Goal: Information Seeking & Learning: Learn about a topic

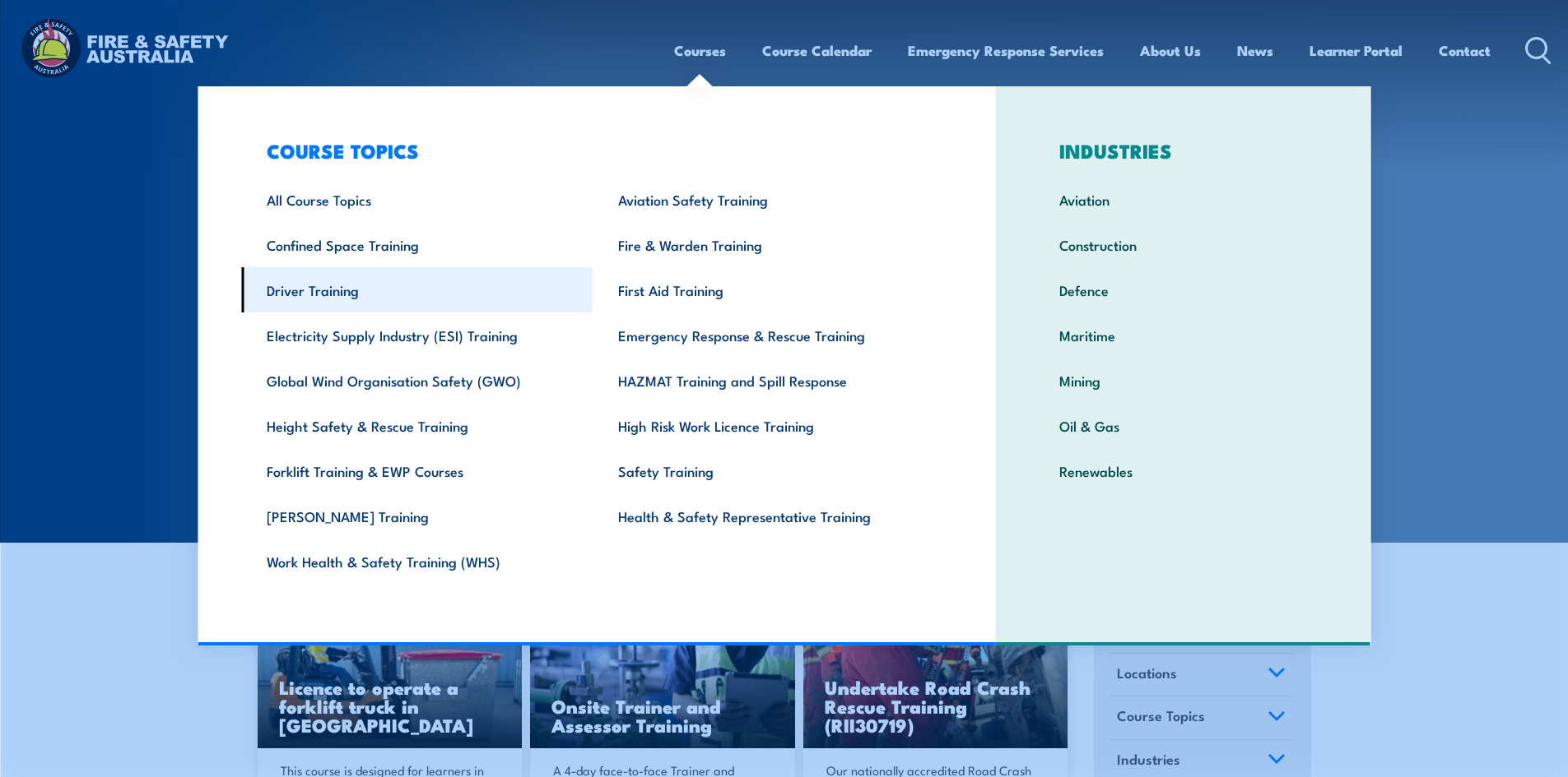
click at [309, 296] on link "Driver Training" at bounding box center [416, 290] width 351 height 45
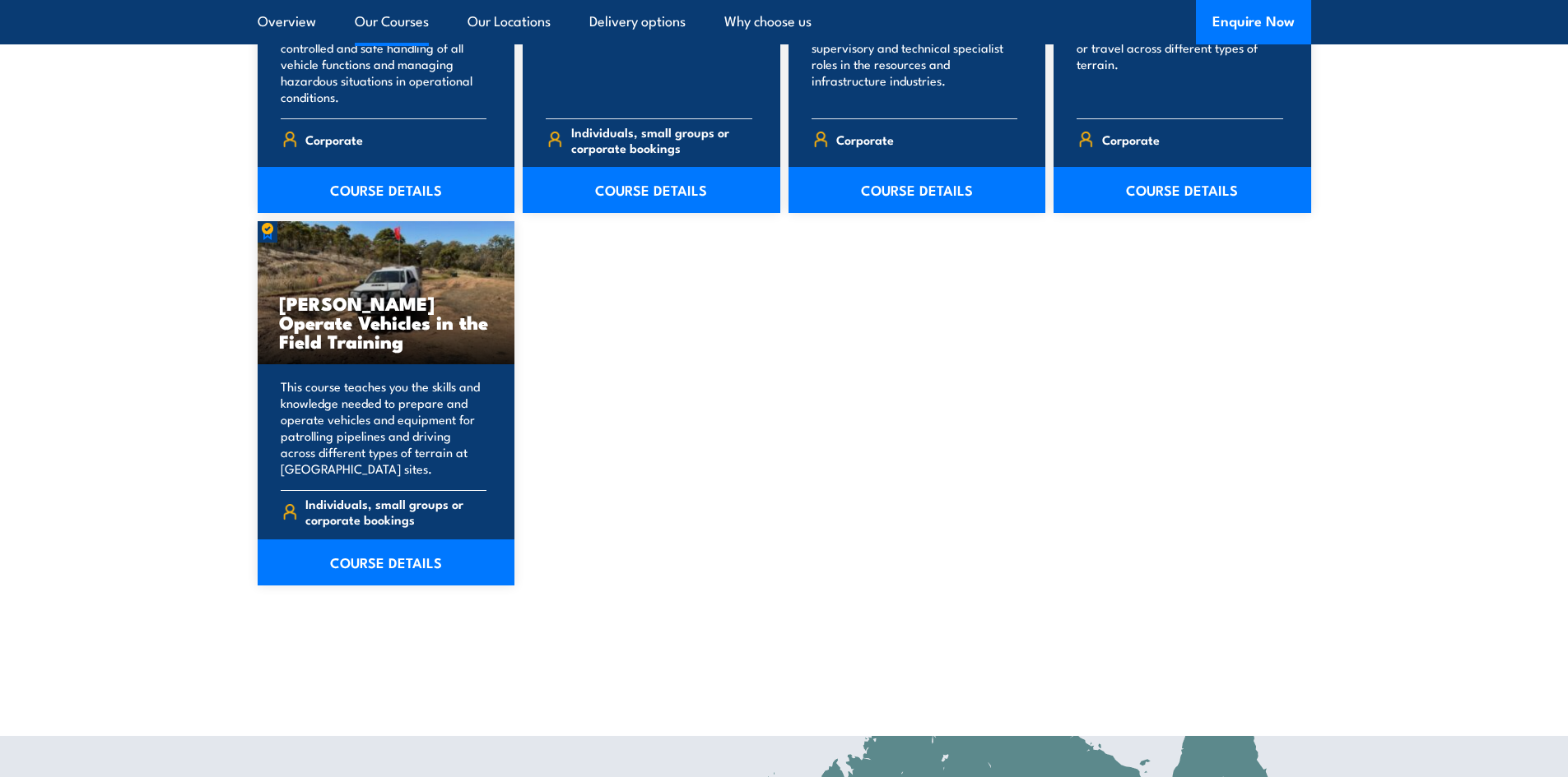
scroll to position [1399, 0]
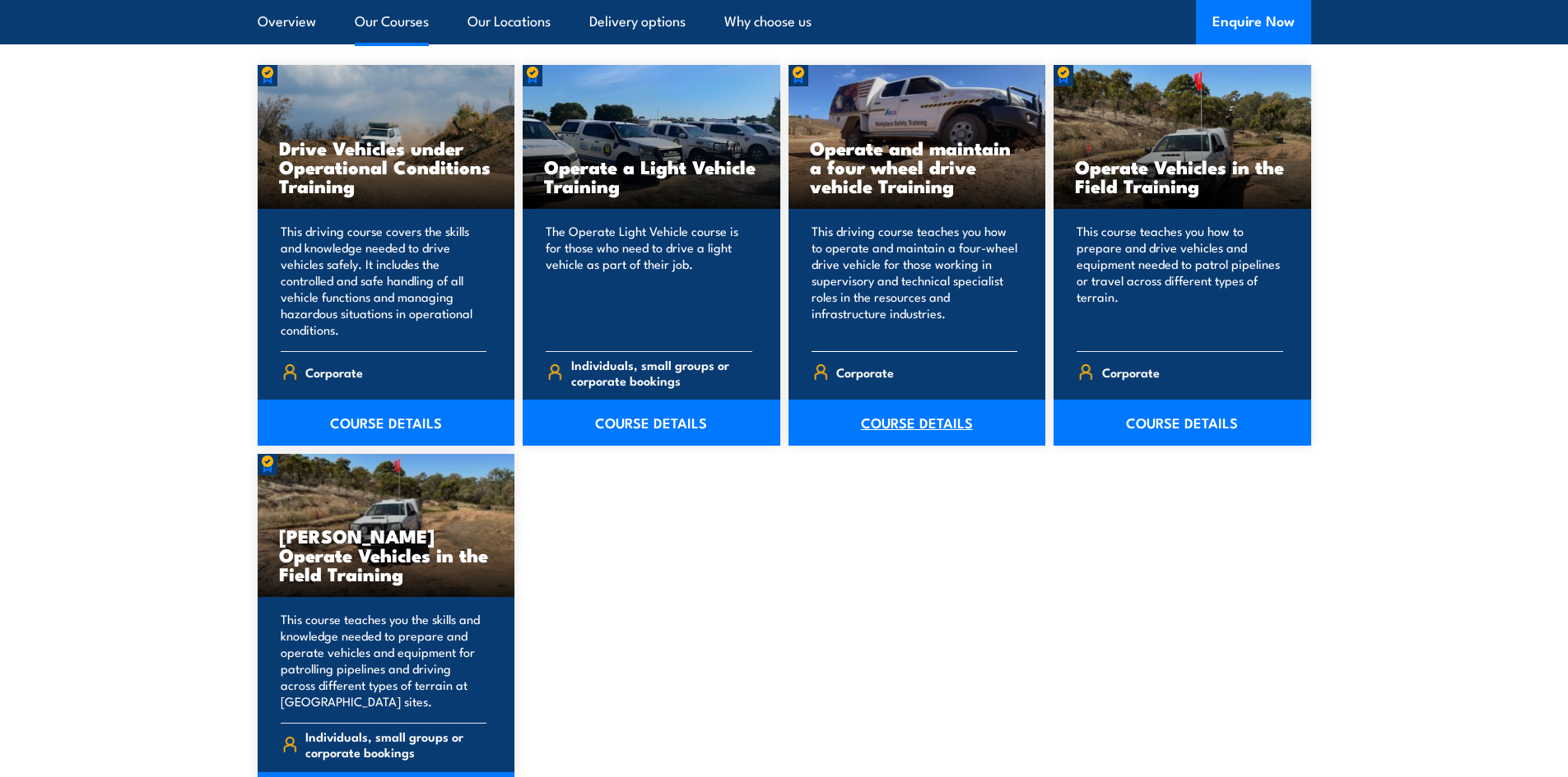
click at [916, 426] on link "COURSE DETAILS" at bounding box center [917, 422] width 257 height 46
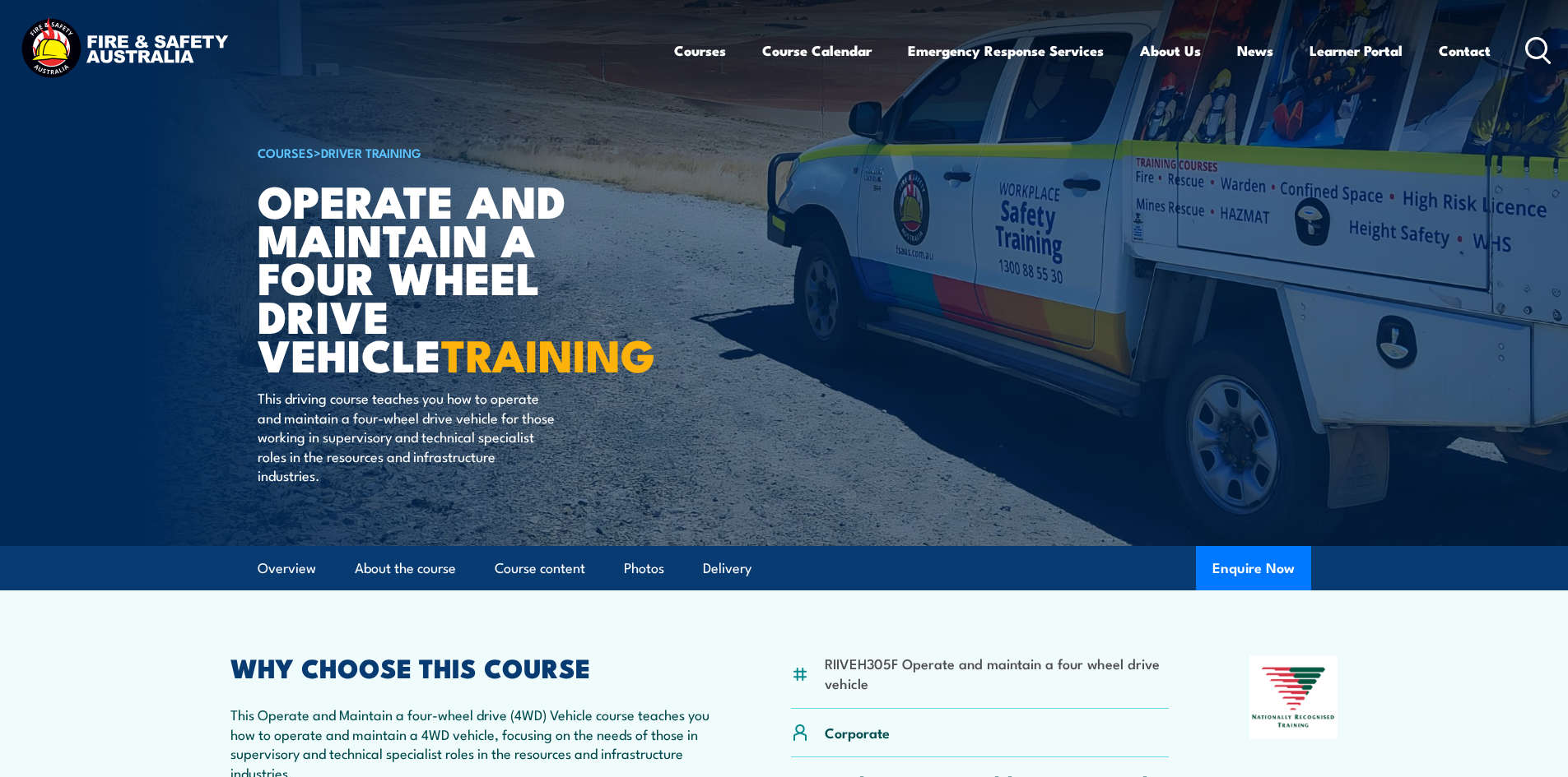
click at [1527, 52] on circle at bounding box center [1536, 47] width 20 height 20
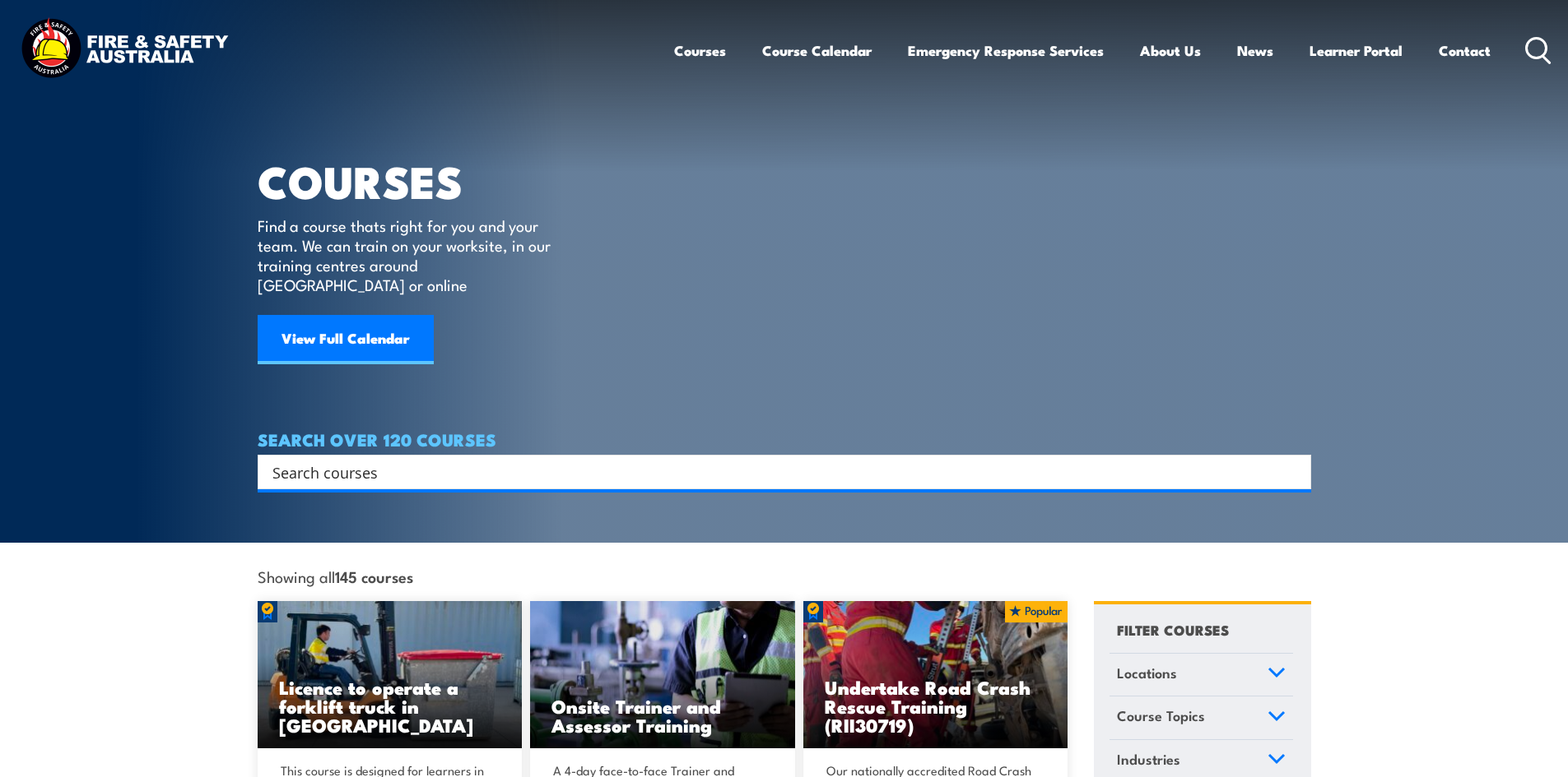
click at [575, 455] on div "Search" at bounding box center [784, 472] width 1054 height 35
click at [570, 460] on input "Search input" at bounding box center [774, 472] width 1003 height 24
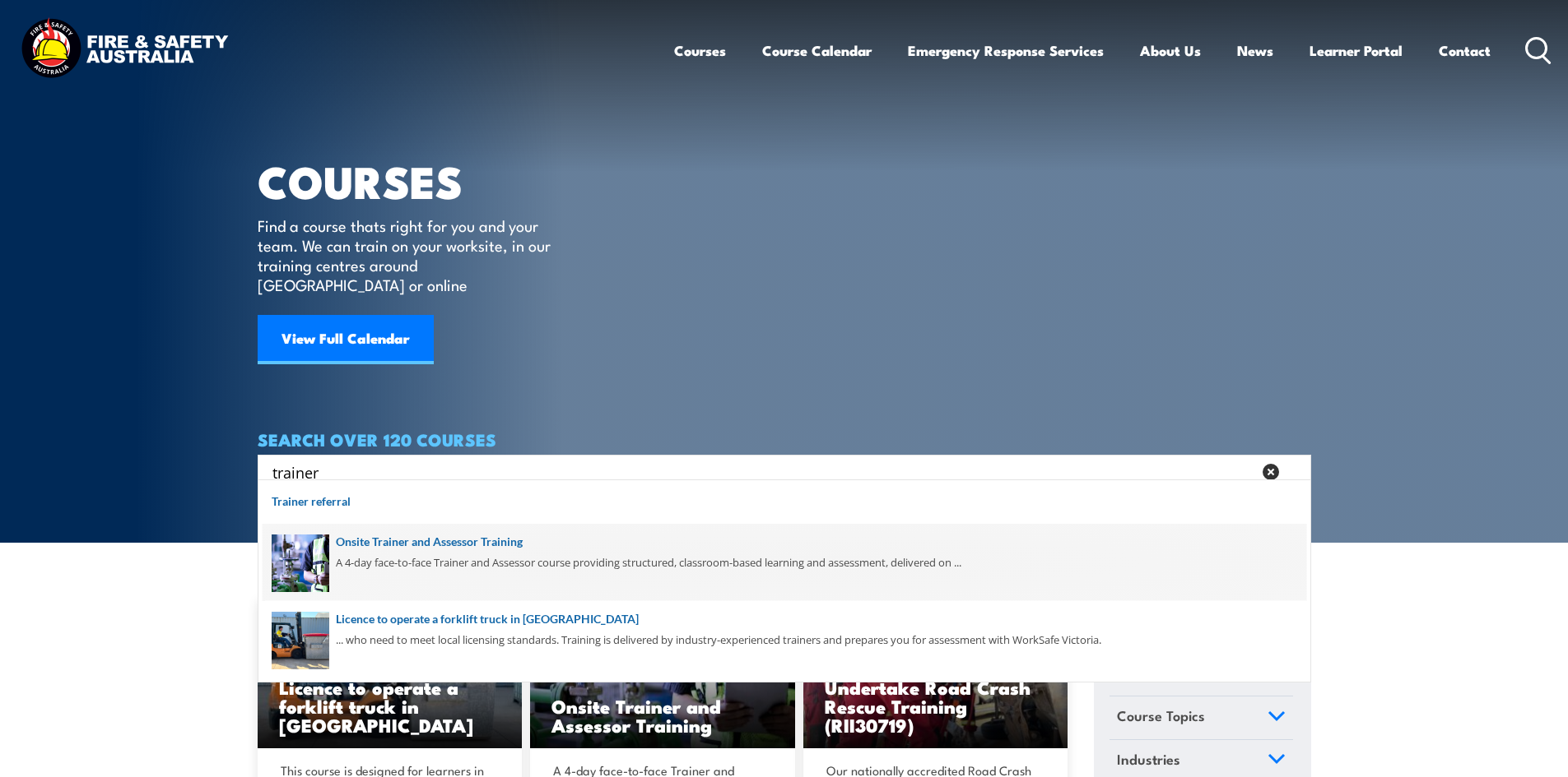
type input "trainer"
click at [486, 542] on span at bounding box center [784, 562] width 1043 height 77
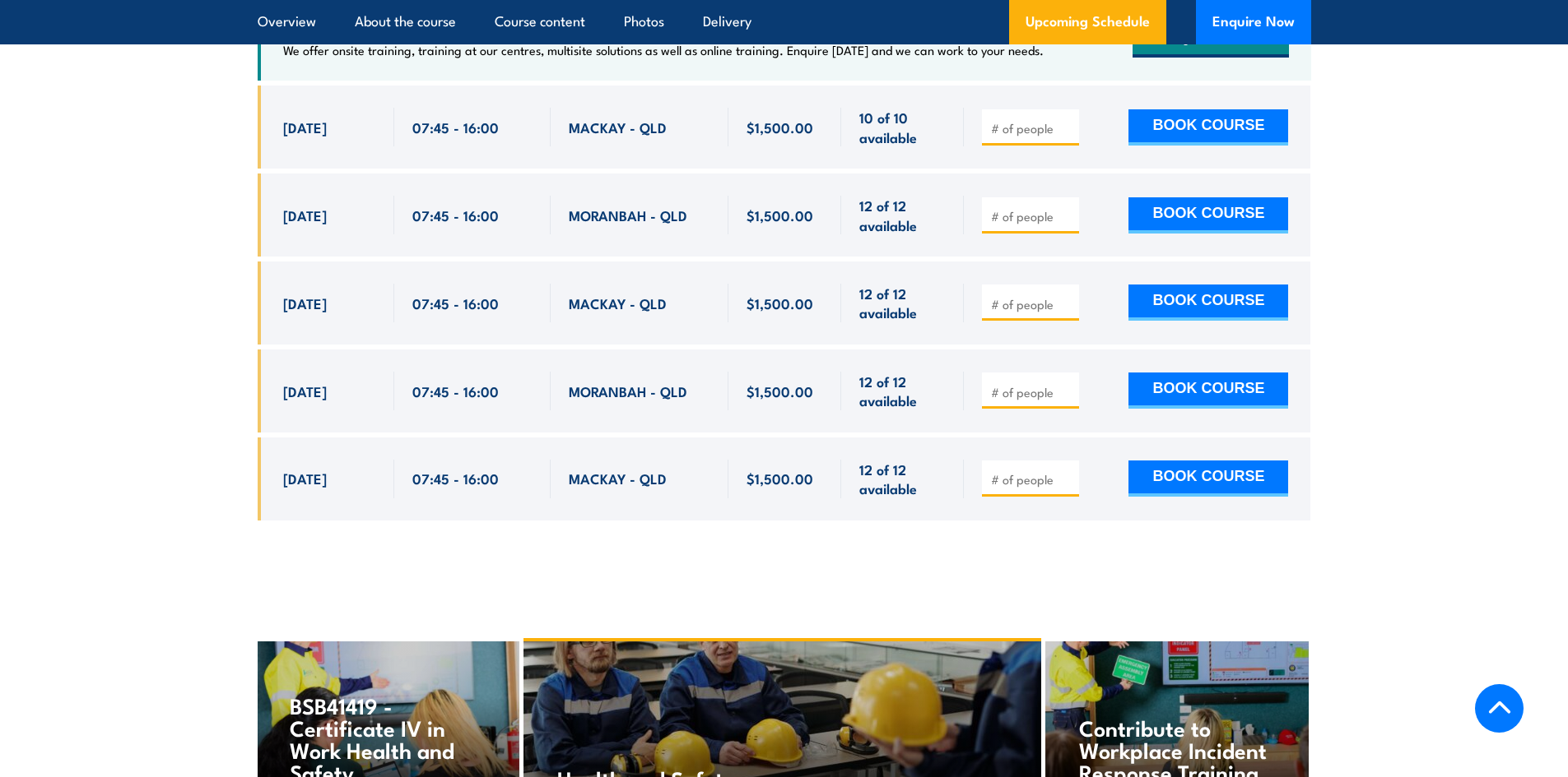
scroll to position [3126, 0]
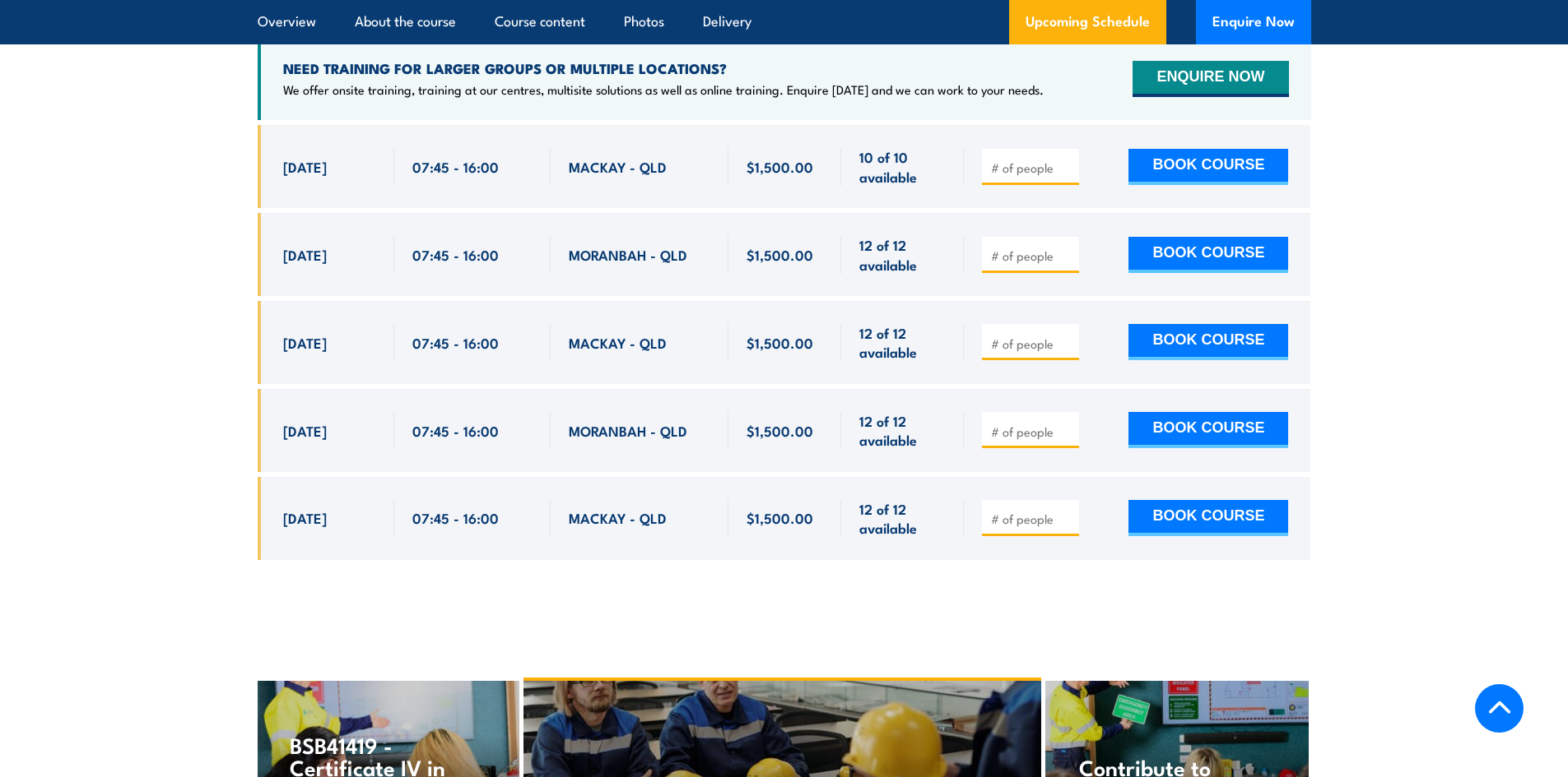
click at [187, 171] on section "UPCOMING SCHEDULE FOR - "Onsite Trainer and Assessor Training" 16/09/2025 15/03…" at bounding box center [784, 228] width 1568 height 712
click at [200, 158] on section "UPCOMING SCHEDULE FOR - "Onsite Trainer and Assessor Training" 16/09/2025 15/03…" at bounding box center [784, 228] width 1568 height 712
click at [196, 156] on section "UPCOMING SCHEDULE FOR - "Onsite Trainer and Assessor Training" 16/09/2025 15/03…" at bounding box center [784, 228] width 1568 height 712
click at [191, 145] on section "UPCOMING SCHEDULE FOR - "Onsite Trainer and Assessor Training" 16/09/2025 15/03…" at bounding box center [784, 228] width 1568 height 712
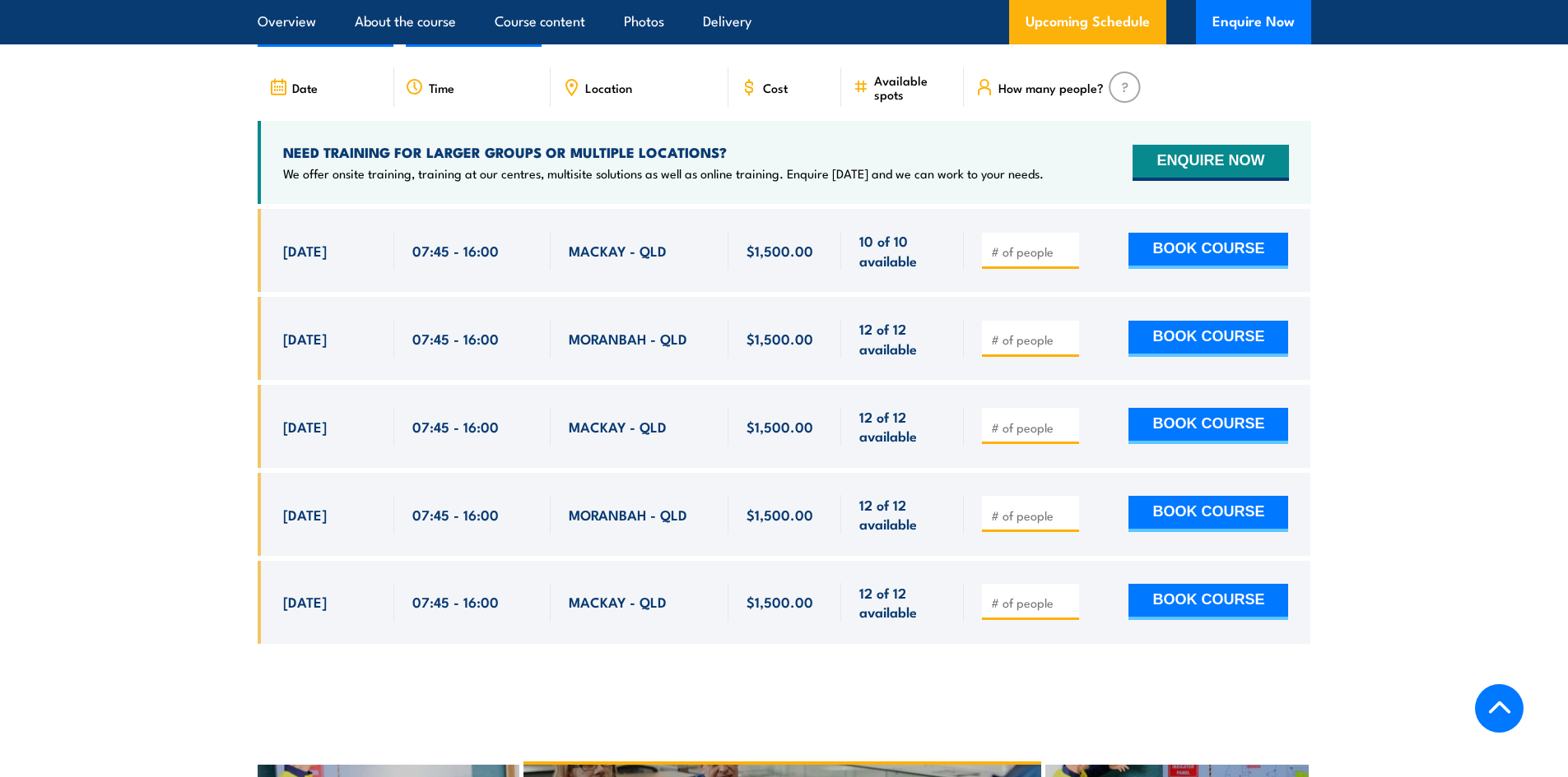
scroll to position [2961, 0]
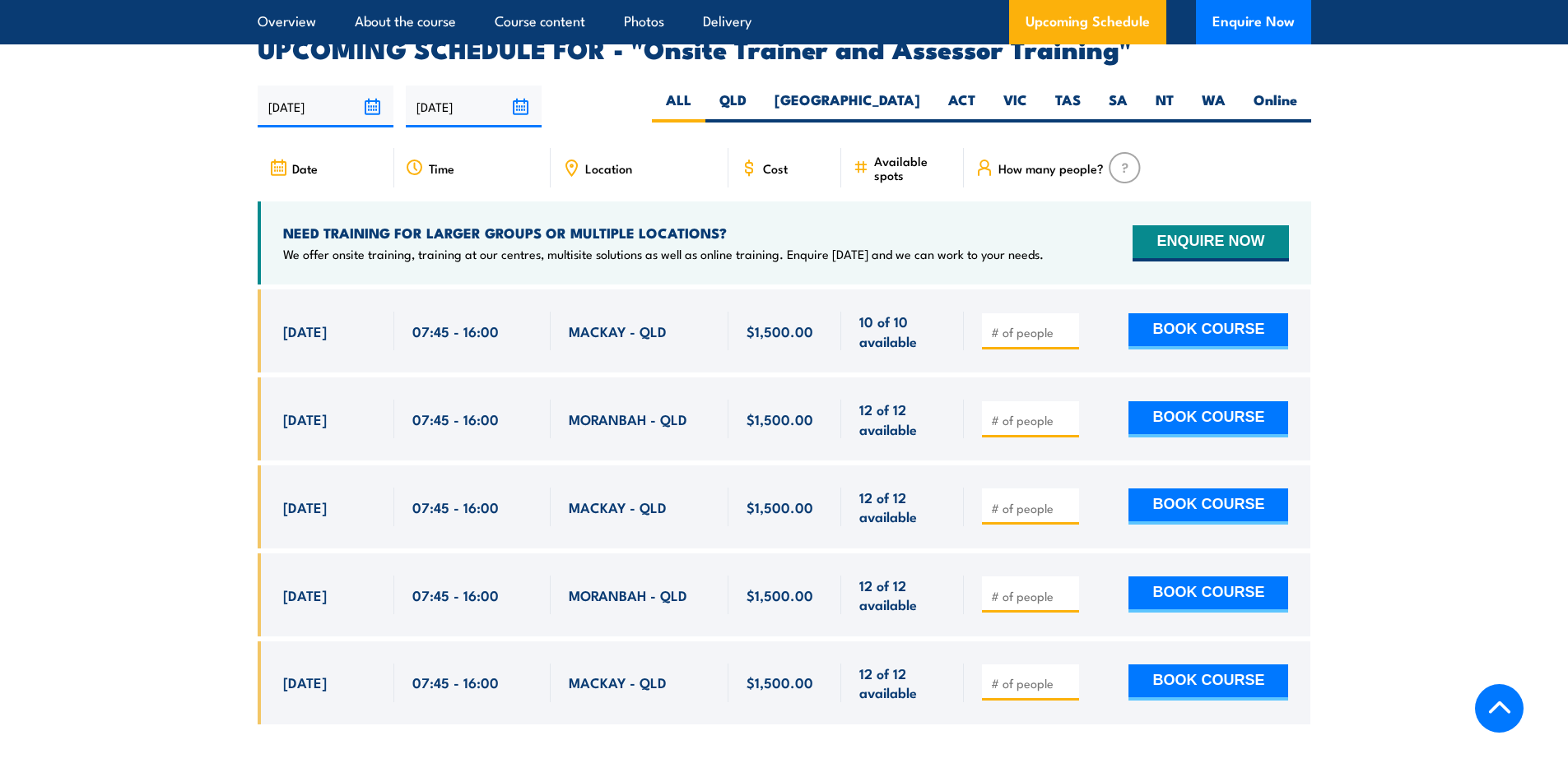
click at [209, 133] on section "UPCOMING SCHEDULE FOR - "Onsite Trainer and Assessor Training" 16/09/2025 15/03…" at bounding box center [784, 392] width 1568 height 712
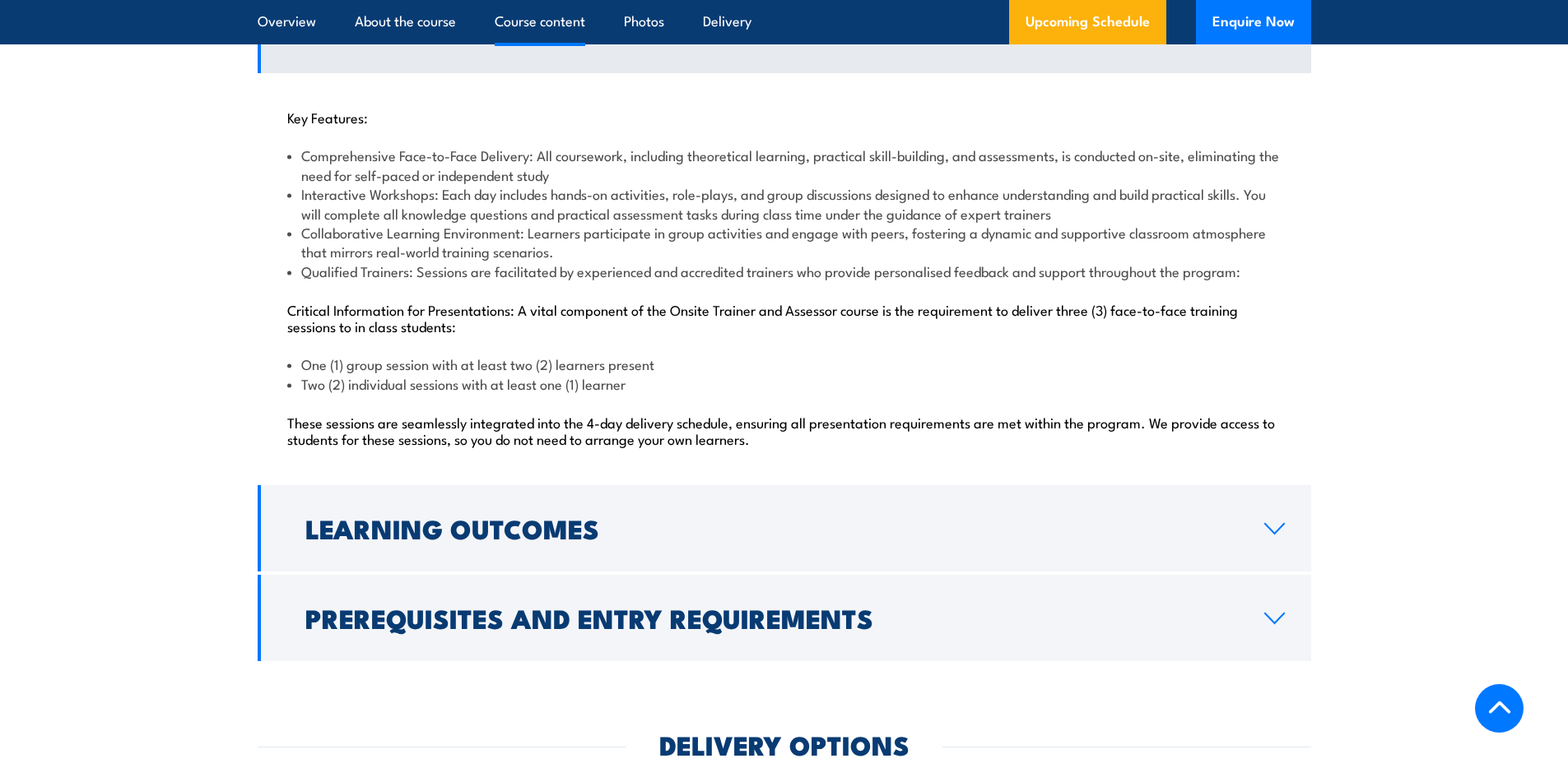
scroll to position [1645, 0]
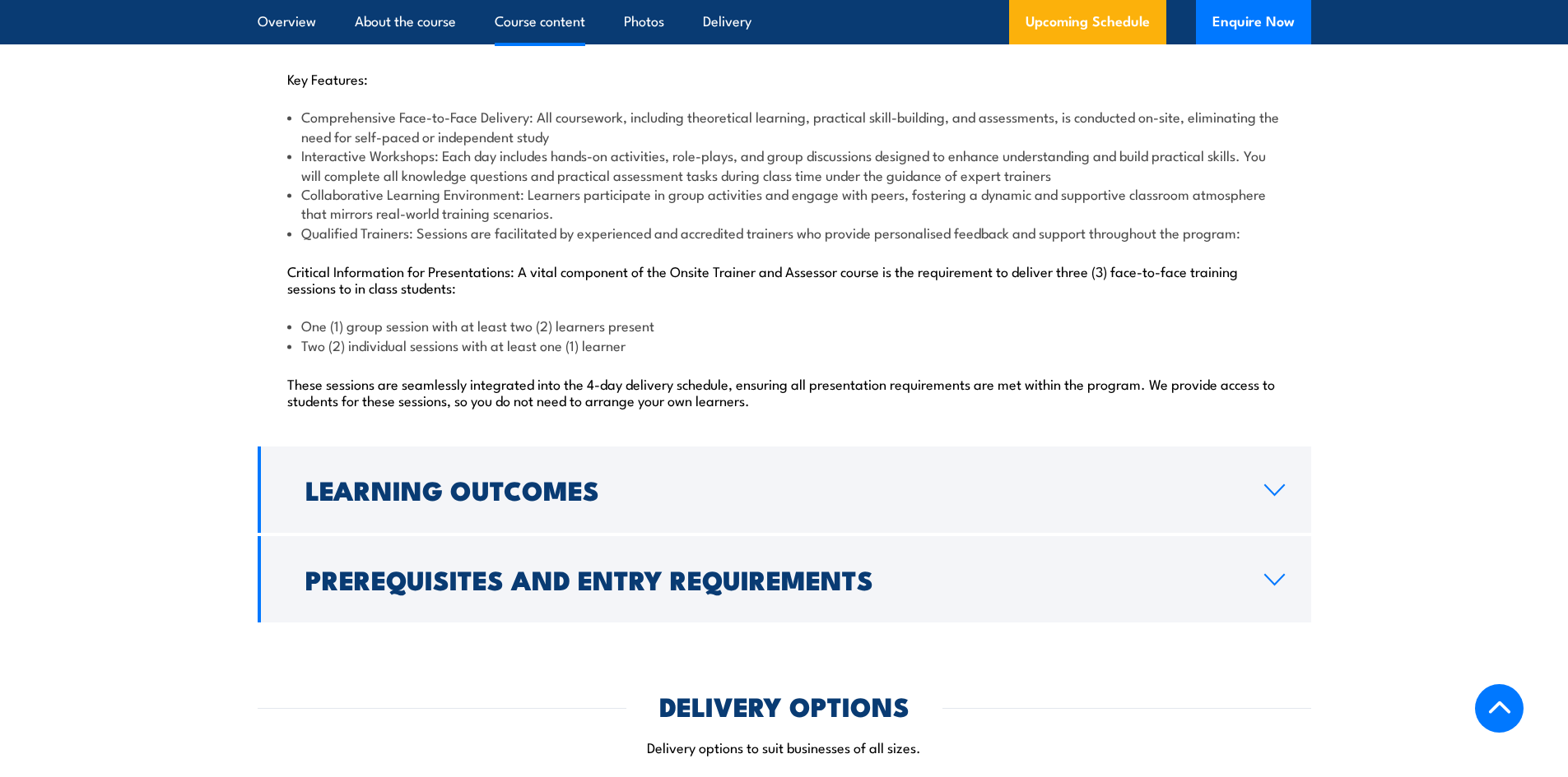
click at [192, 133] on section "Course Content Key Features: Comprehensive Face-to-Face Delivery: All coursewor…" at bounding box center [784, 285] width 1568 height 674
click at [264, 233] on div "Key Features: Comprehensive Face-to-Face Delivery: All coursework, including th…" at bounding box center [784, 239] width 1054 height 409
click at [611, 267] on p "Critical Information for Presentations: A vital component of the Onsite Trainer…" at bounding box center [784, 279] width 994 height 33
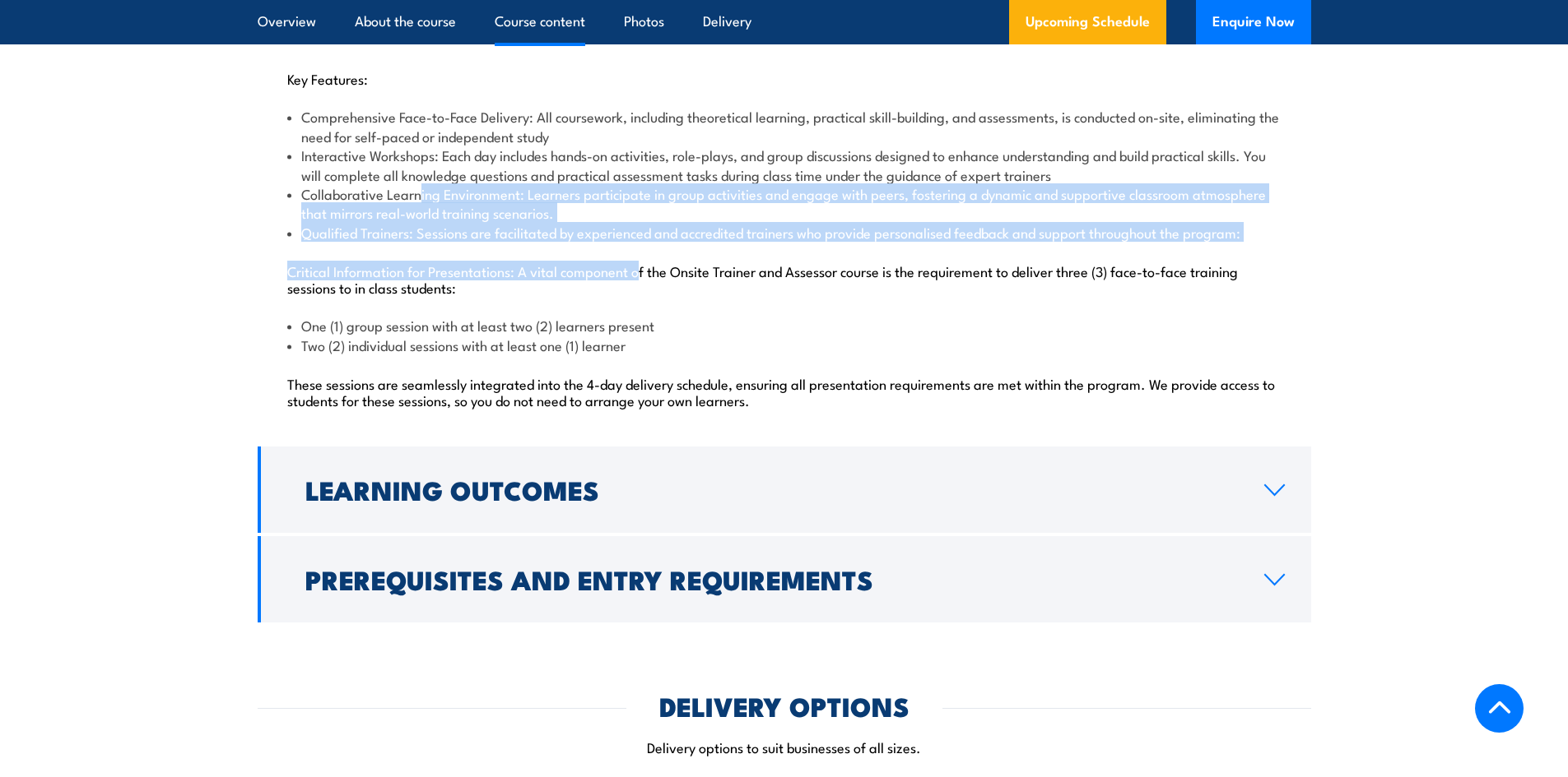
drag, startPoint x: 640, startPoint y: 249, endPoint x: 498, endPoint y: 170, distance: 162.5
click at [418, 193] on div "Key Features: Comprehensive Face-to-Face Delivery: All coursework, including th…" at bounding box center [784, 239] width 1054 height 409
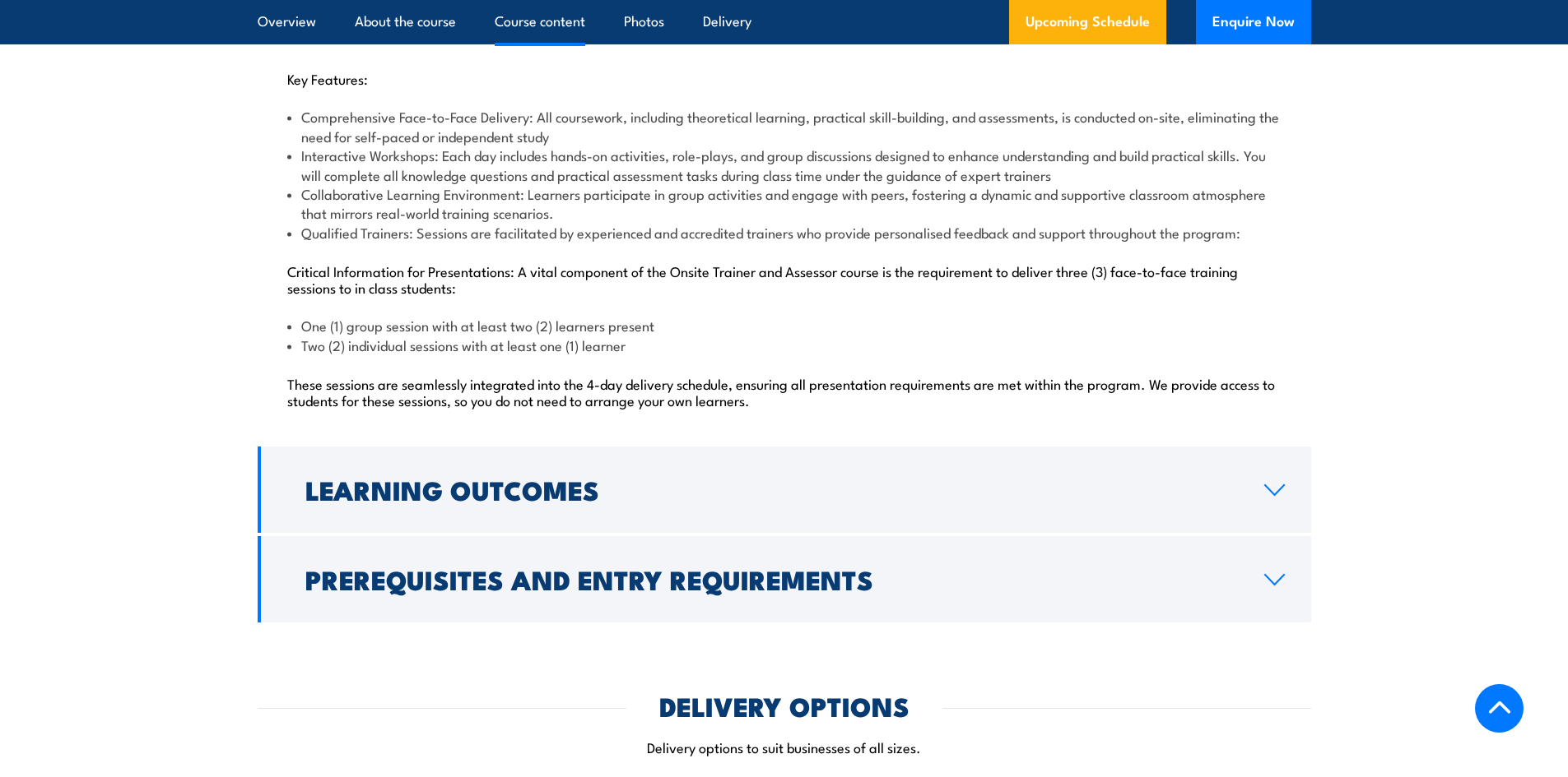
click at [504, 168] on li "Interactive Workshops: Each day includes hands-on activities, role-plays, and g…" at bounding box center [784, 165] width 994 height 39
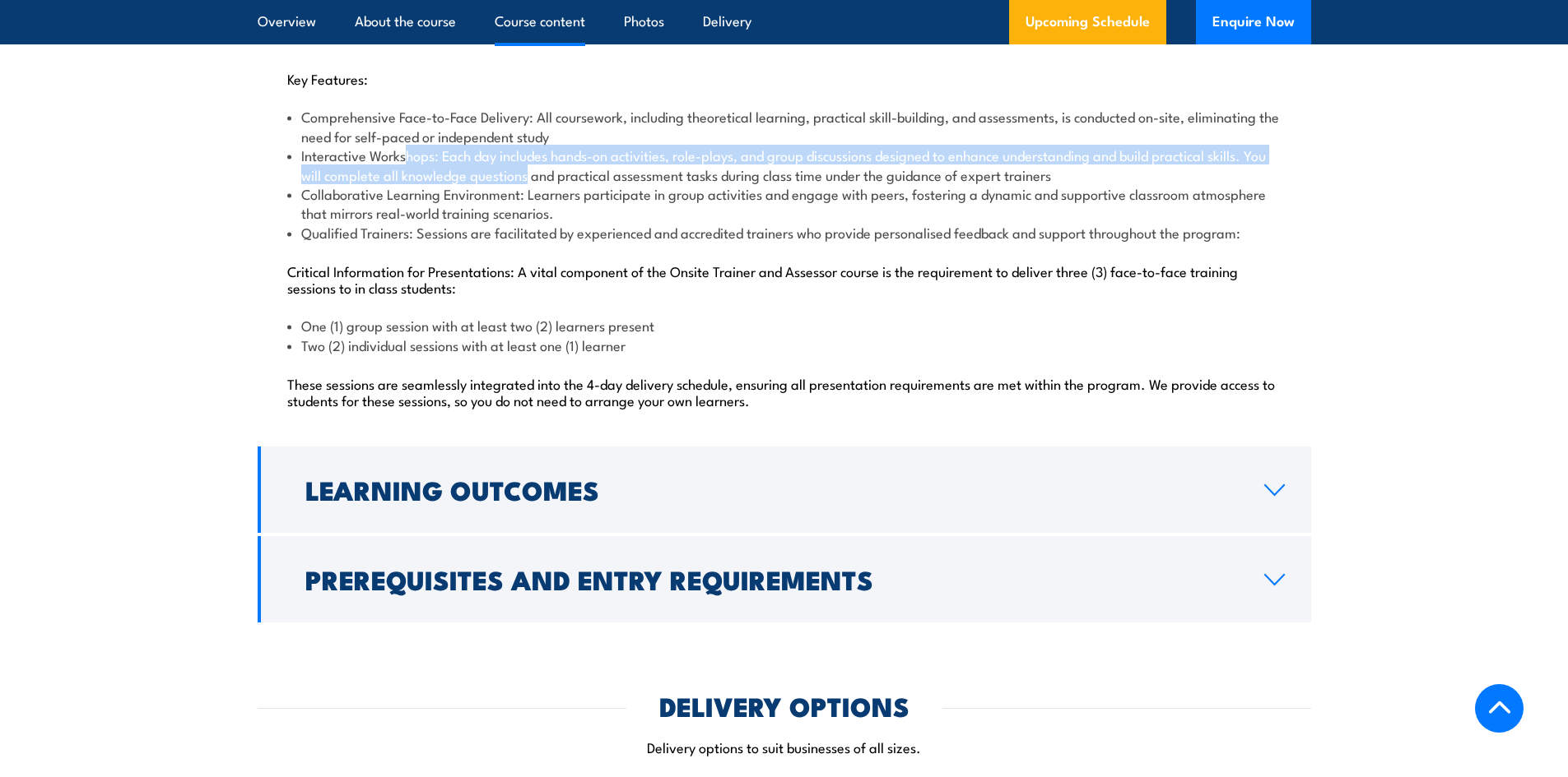
drag, startPoint x: 525, startPoint y: 168, endPoint x: 455, endPoint y: 138, distance: 76.2
click at [408, 150] on li "Interactive Workshops: Each day includes hands-on activities, role-plays, and g…" at bounding box center [784, 165] width 994 height 39
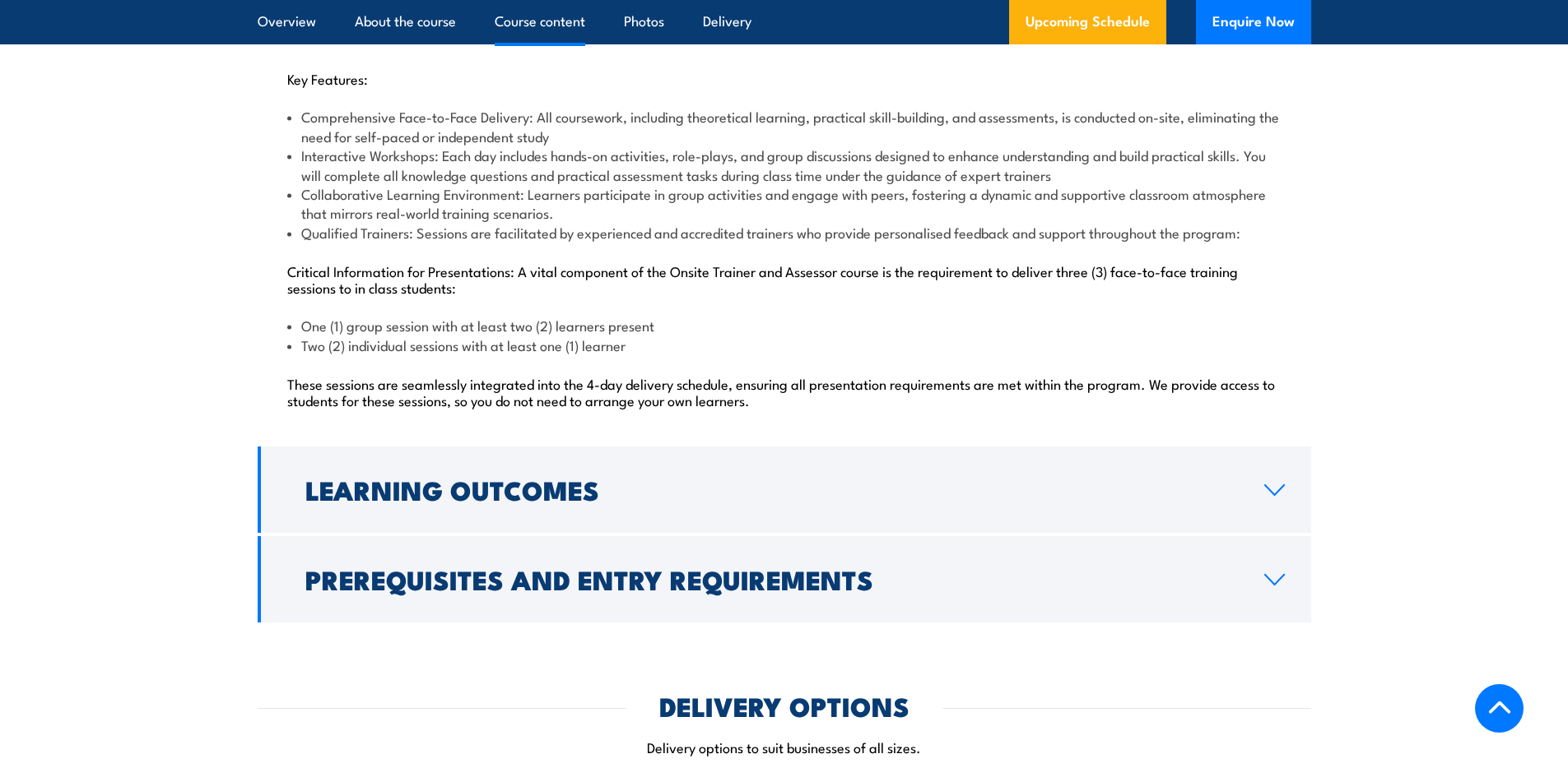
click at [470, 135] on li "Comprehensive Face-to-Face Delivery: All coursework, including theoretical lear…" at bounding box center [784, 126] width 994 height 39
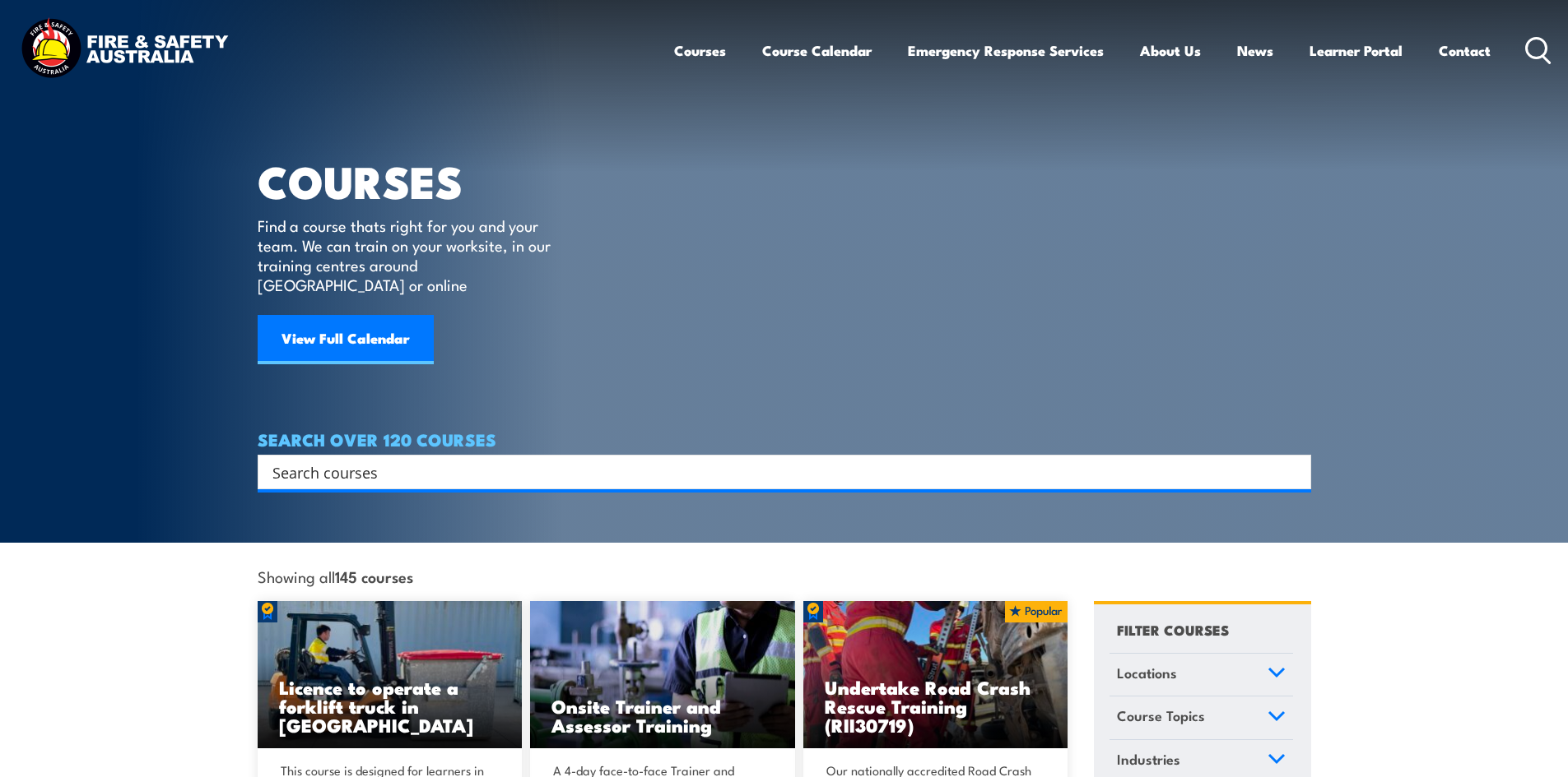
click at [529, 460] on input "Search input" at bounding box center [774, 472] width 1003 height 24
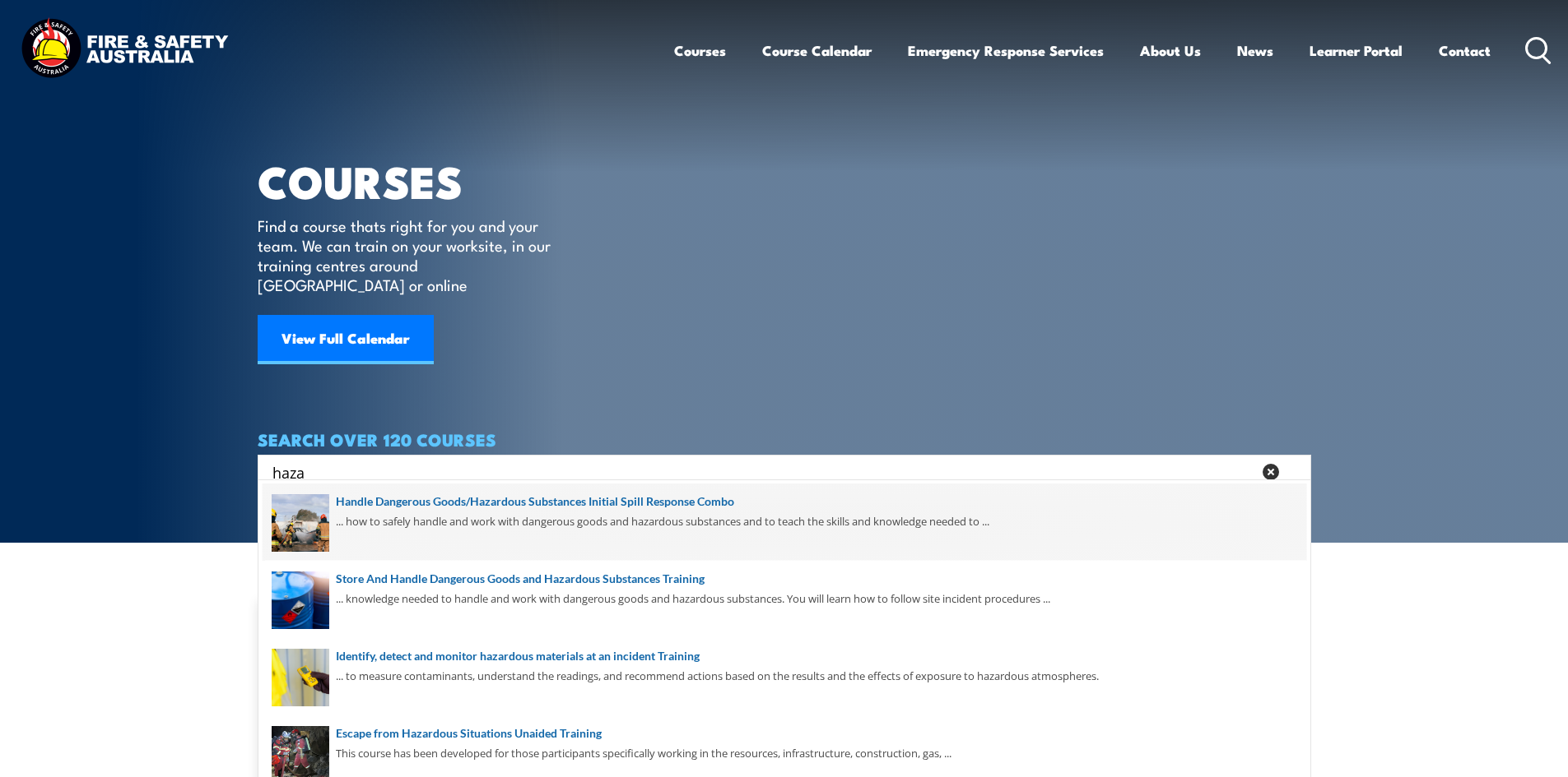
type input "haza"
click at [406, 515] on span at bounding box center [784, 523] width 1043 height 77
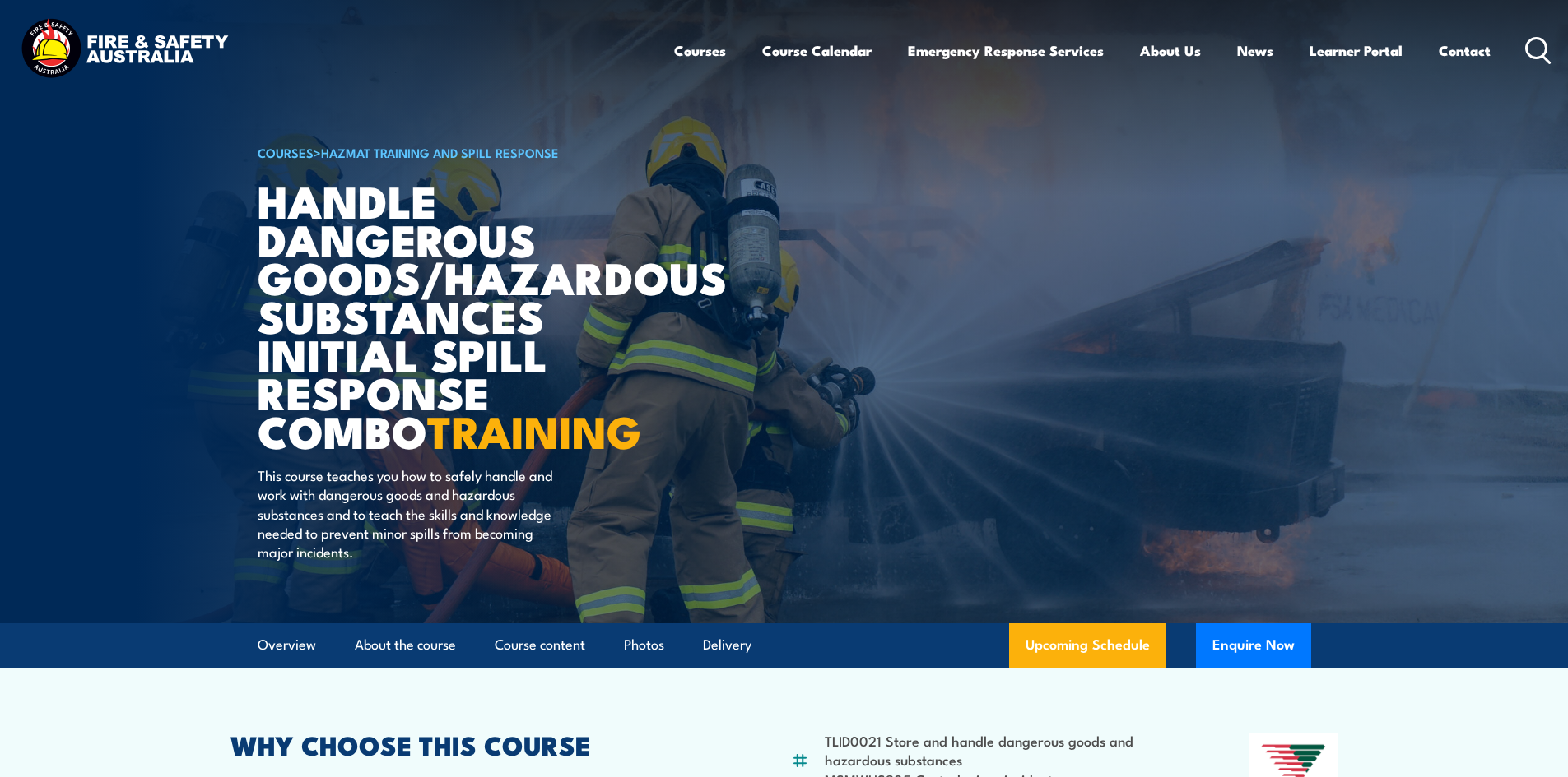
click at [1531, 43] on icon at bounding box center [1538, 50] width 26 height 27
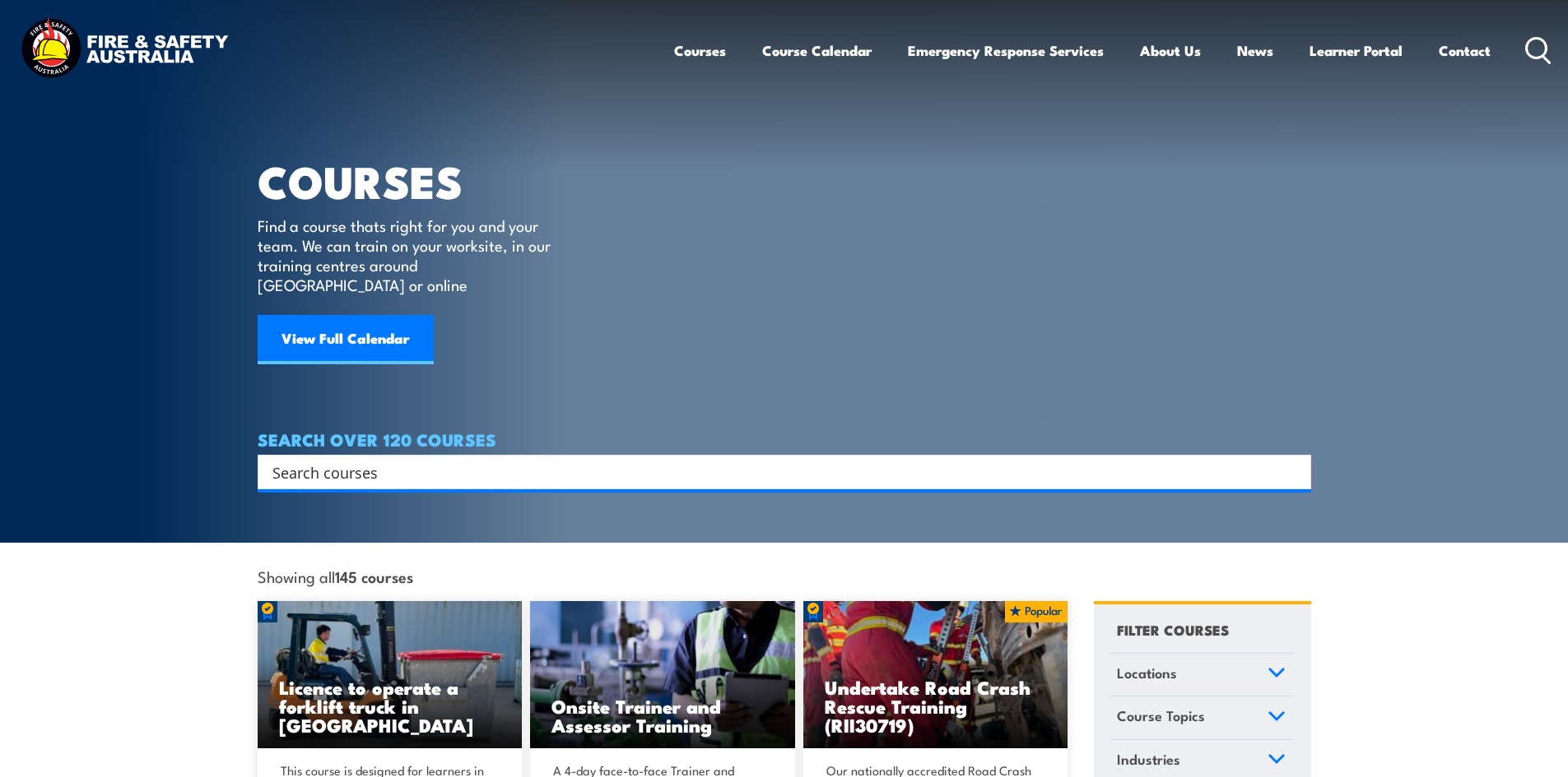
click at [697, 460] on input "Search input" at bounding box center [774, 472] width 1003 height 24
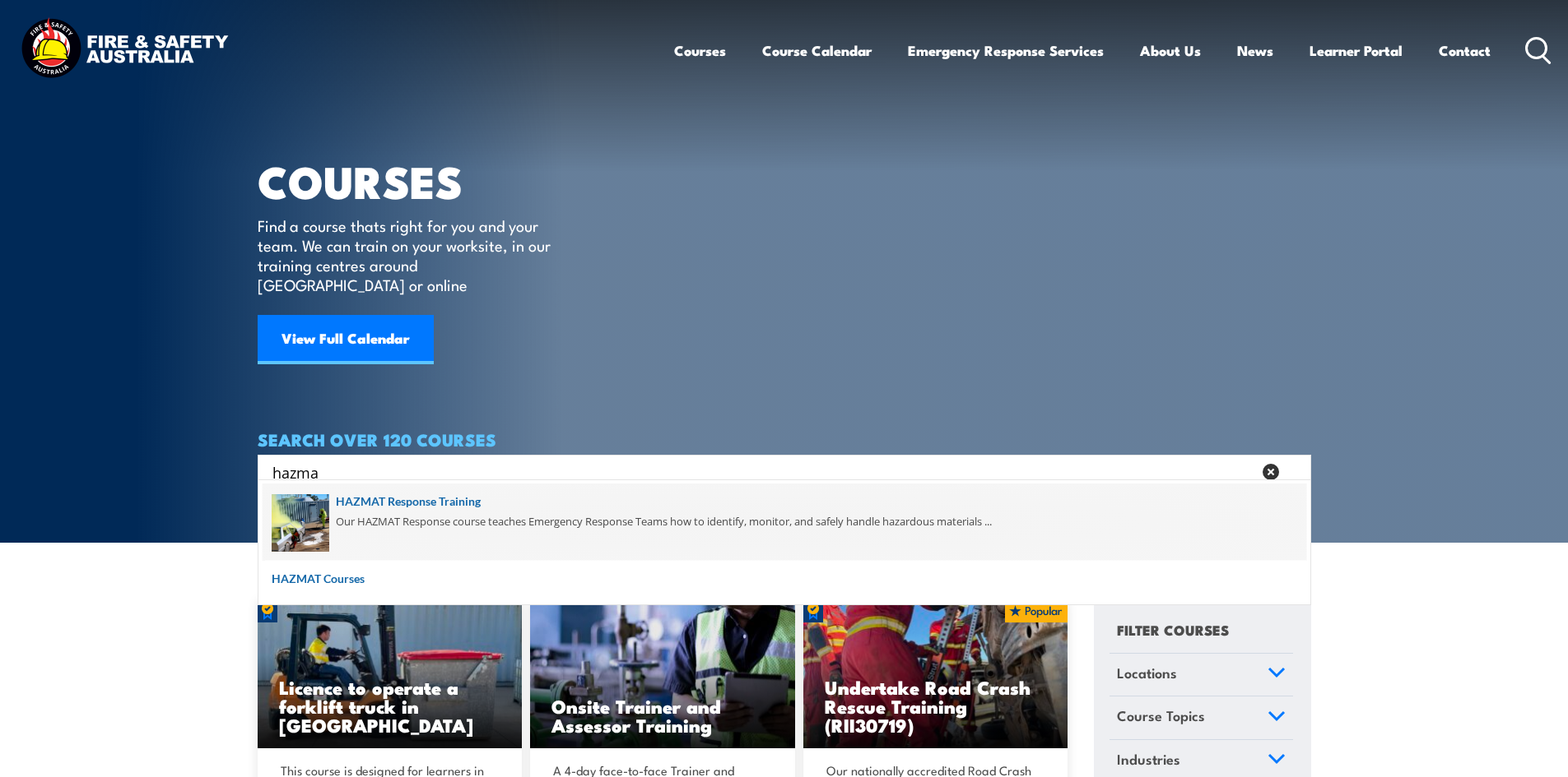
type input "hazma"
click at [441, 497] on span at bounding box center [784, 523] width 1043 height 77
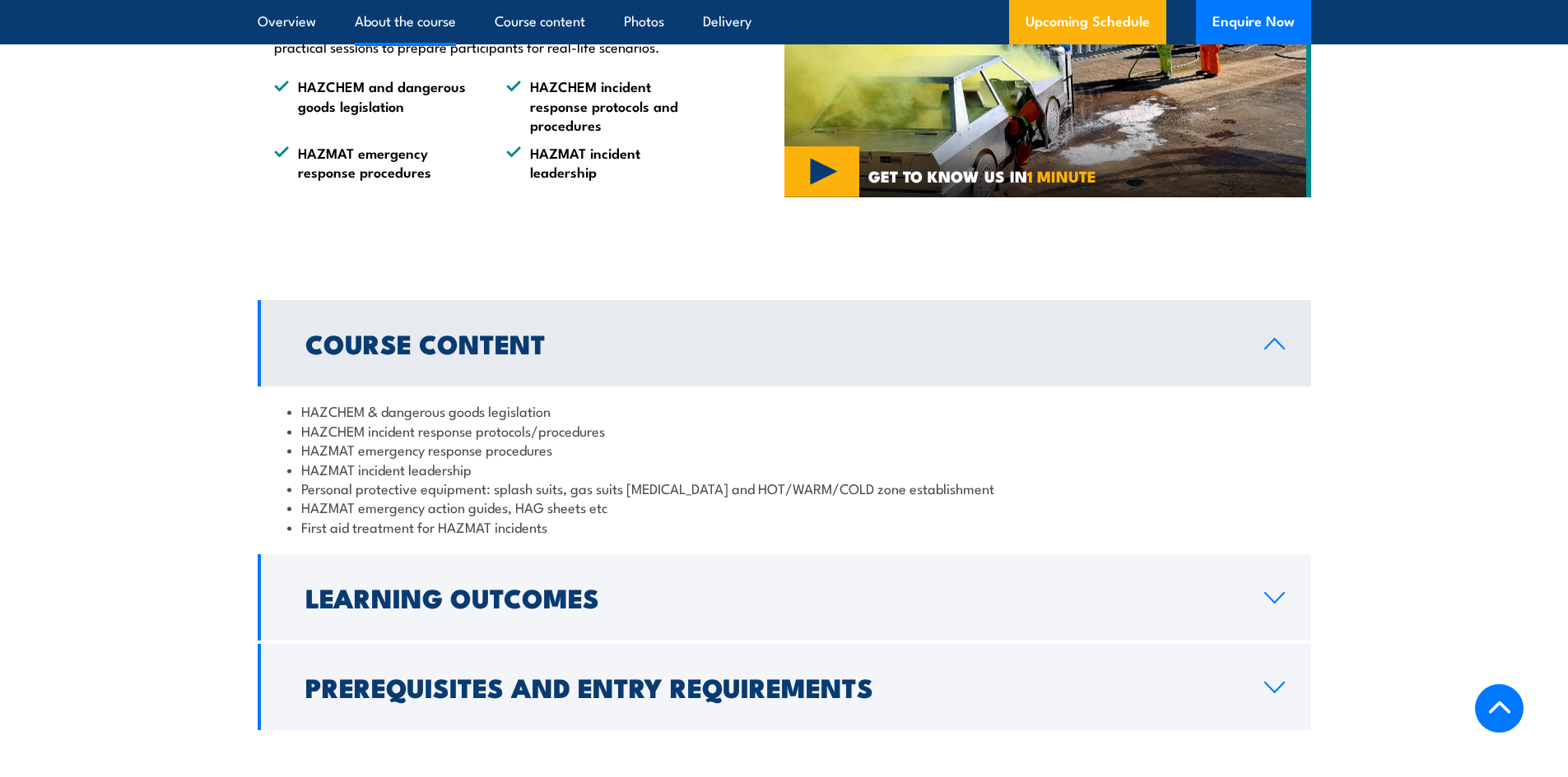
scroll to position [1234, 0]
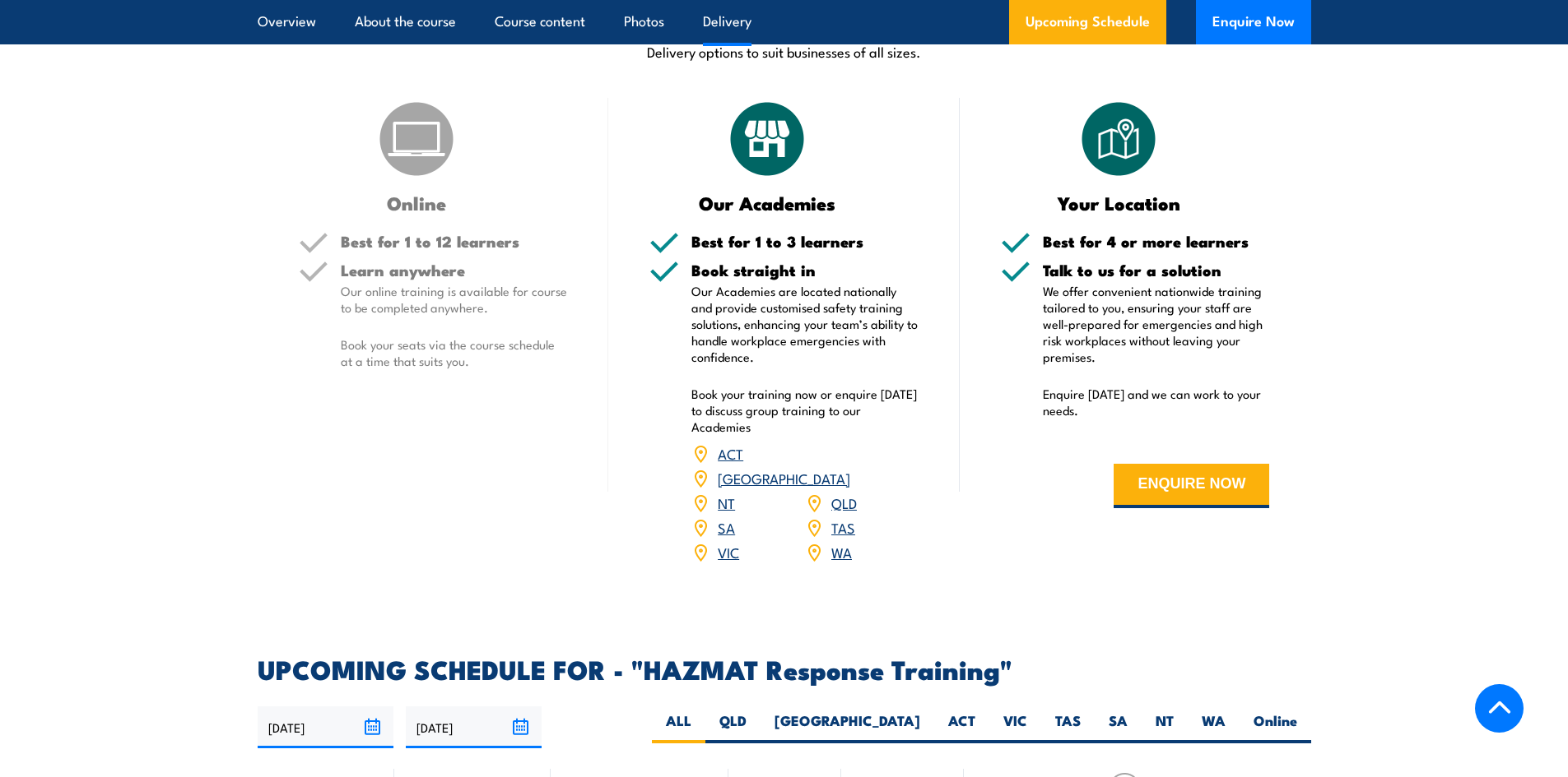
click at [243, 322] on section "DELIVERY OPTIONS Delivery options to suit businesses of all sizes. Online Best …" at bounding box center [784, 291] width 1568 height 587
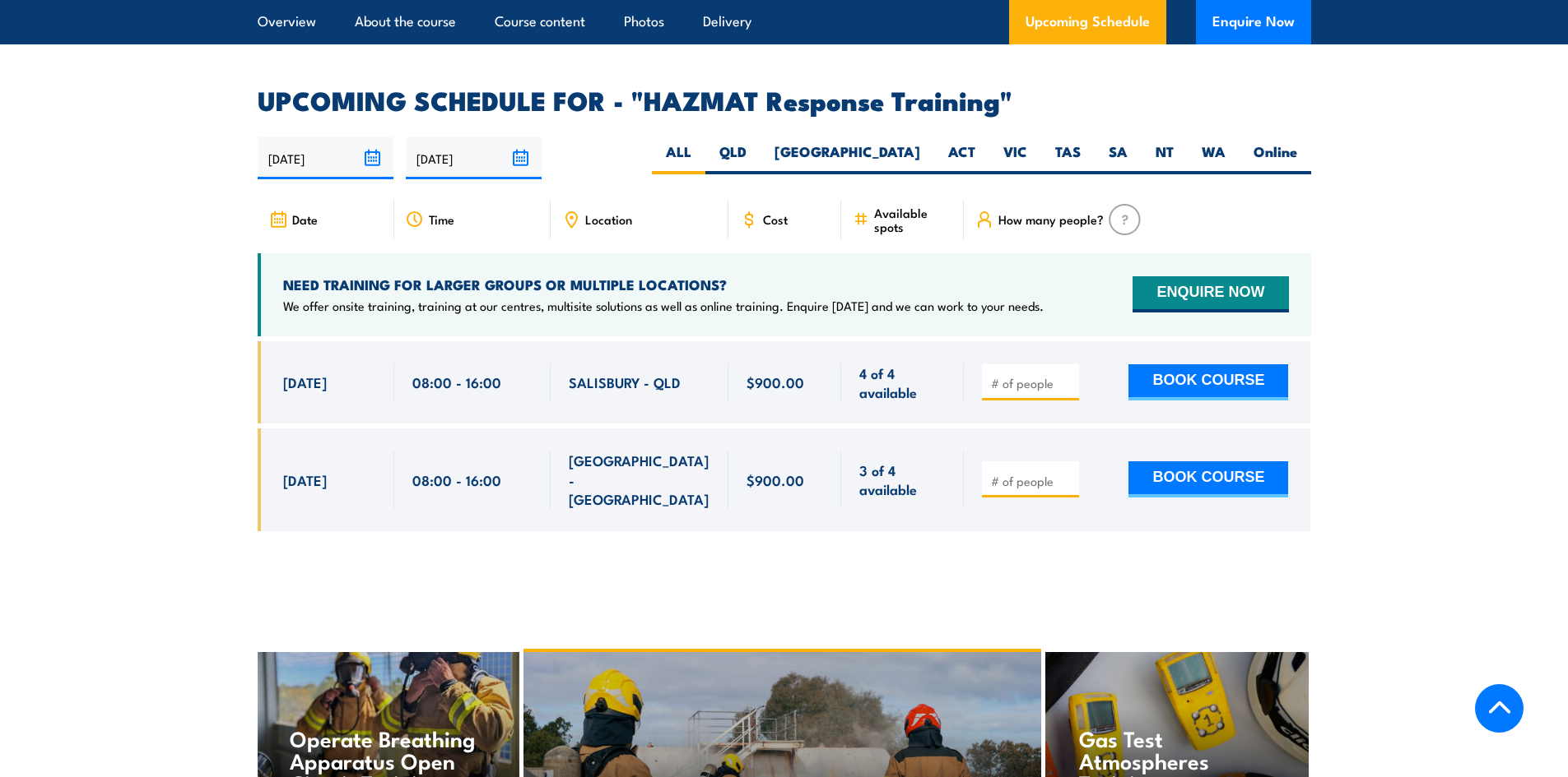
scroll to position [2550, 0]
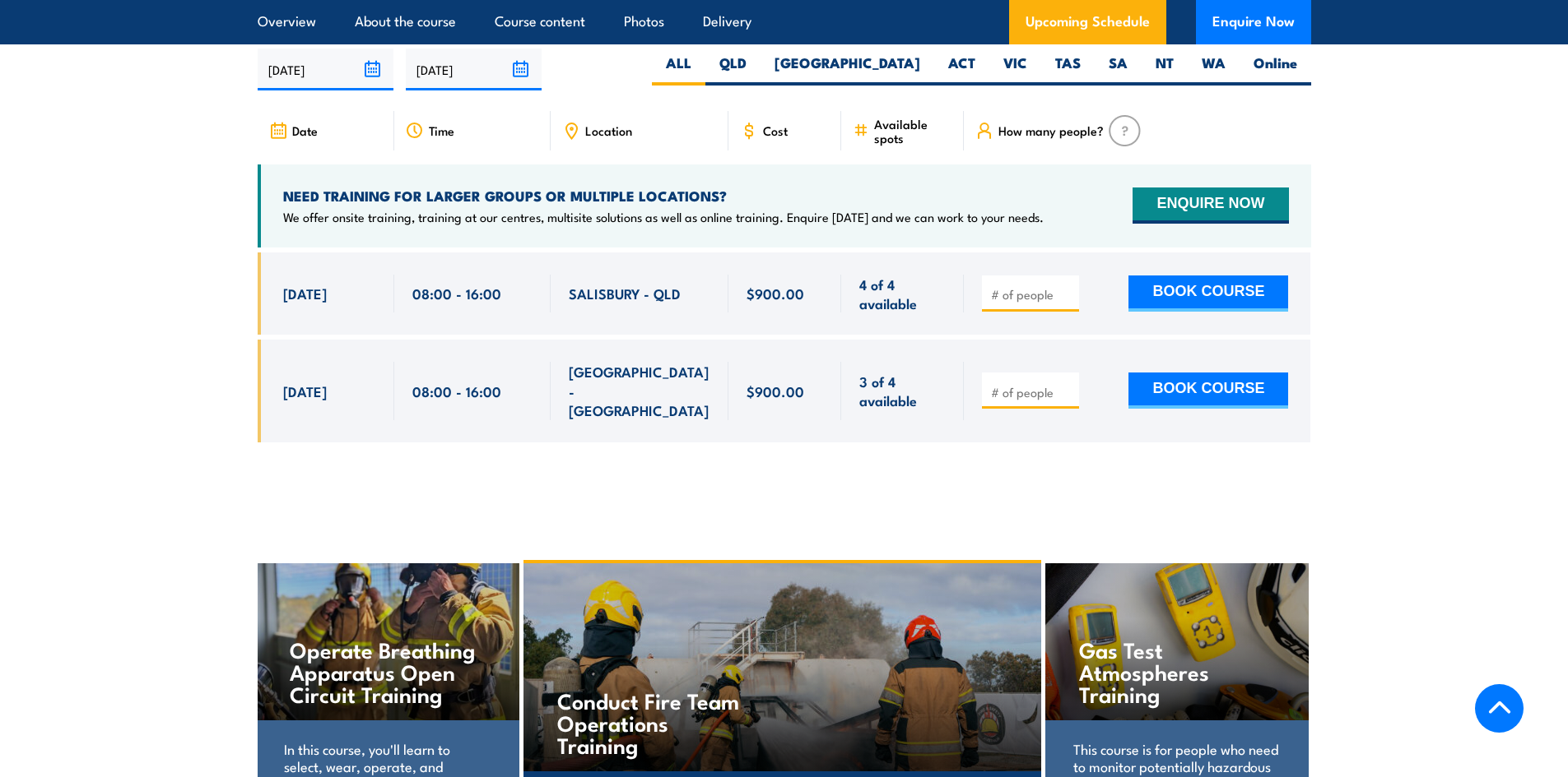
click at [239, 291] on section "UPCOMING SCHEDULE FOR - "HAZMAT Response Training" 16/09/2025 15/03/2026" at bounding box center [784, 233] width 1568 height 468
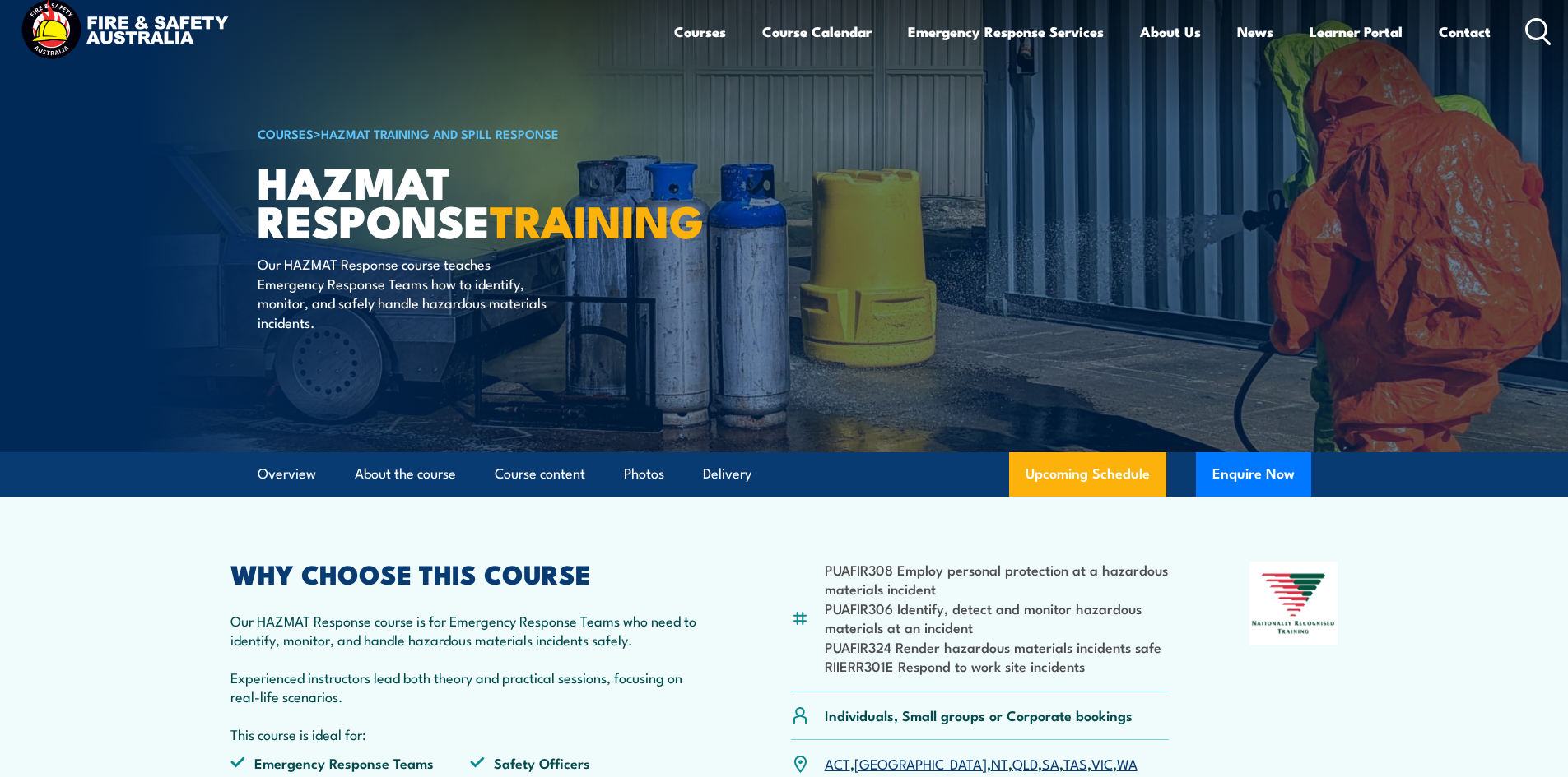
scroll to position [0, 0]
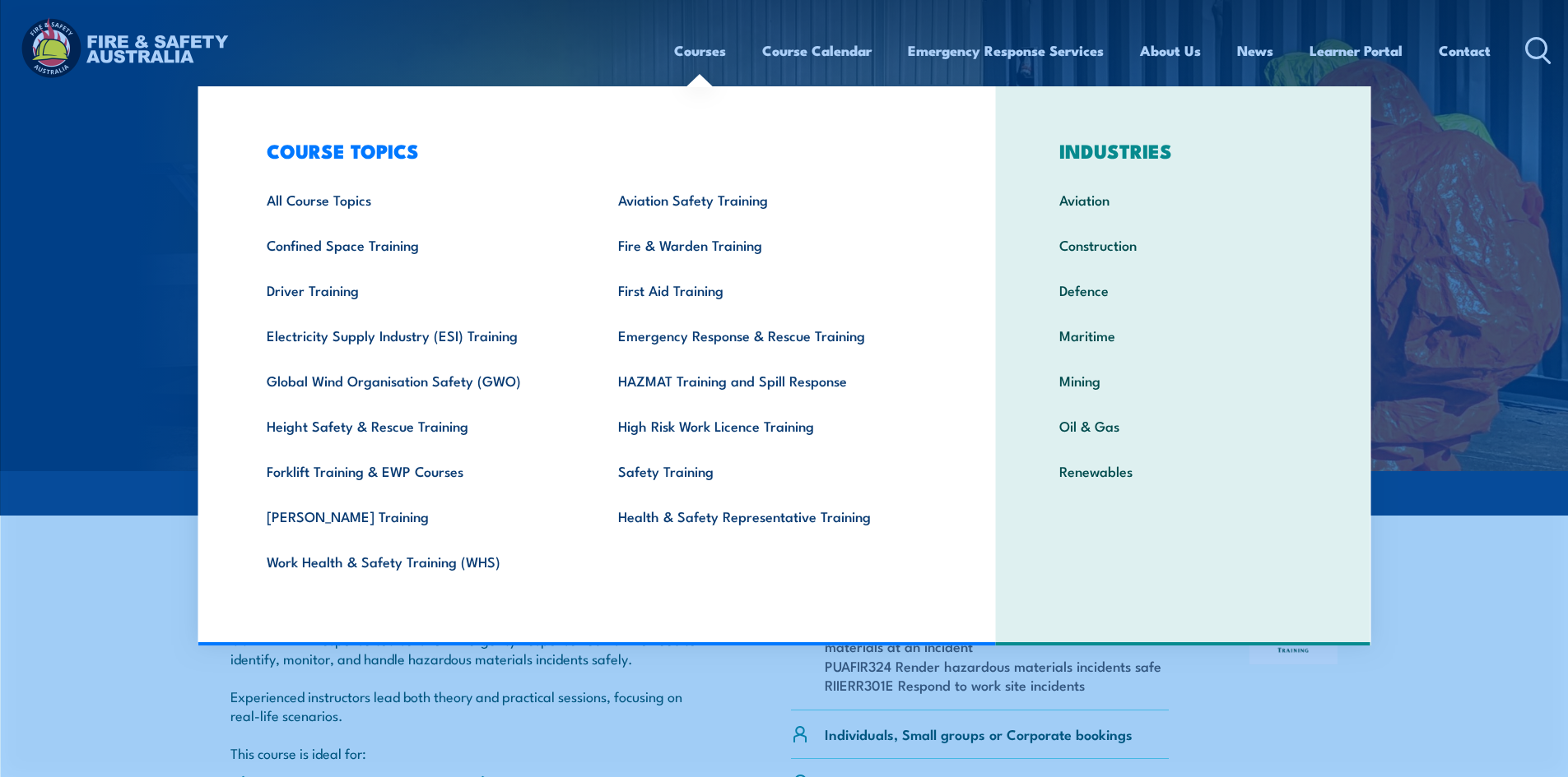
click at [692, 50] on link "Courses" at bounding box center [699, 51] width 52 height 43
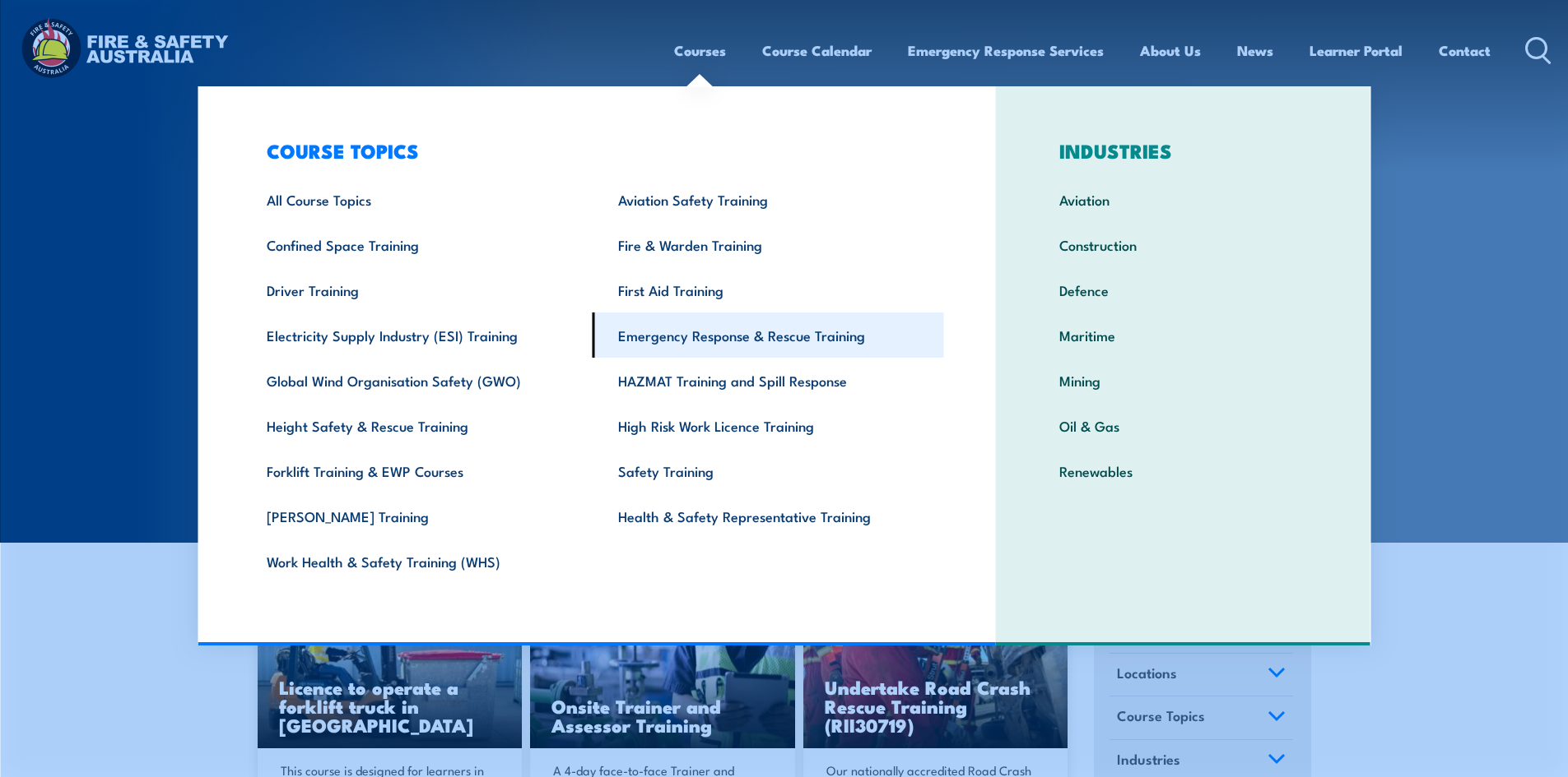
click at [671, 347] on link "Emergency Response & Rescue Training" at bounding box center [768, 335] width 351 height 45
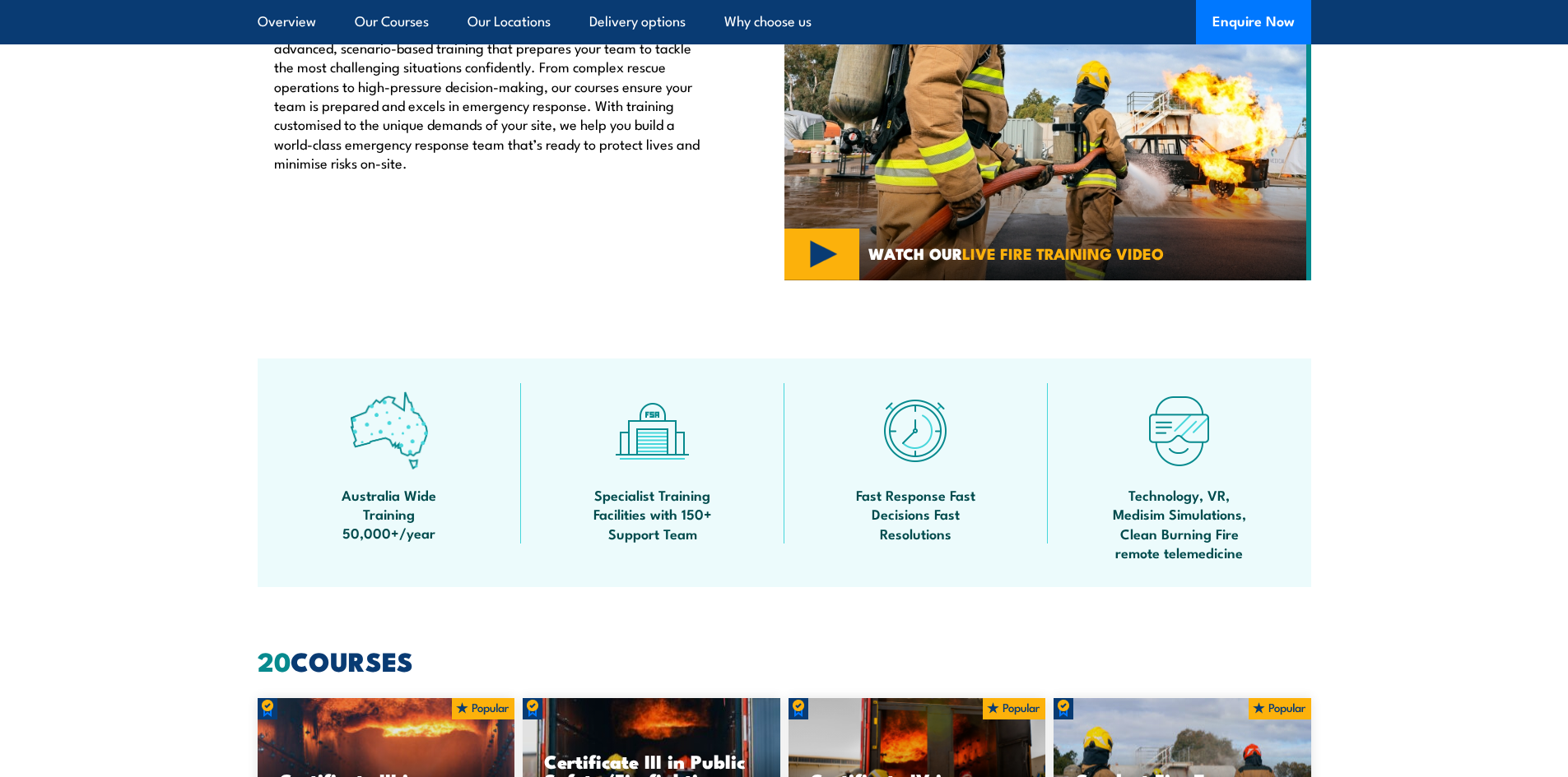
scroll to position [1069, 0]
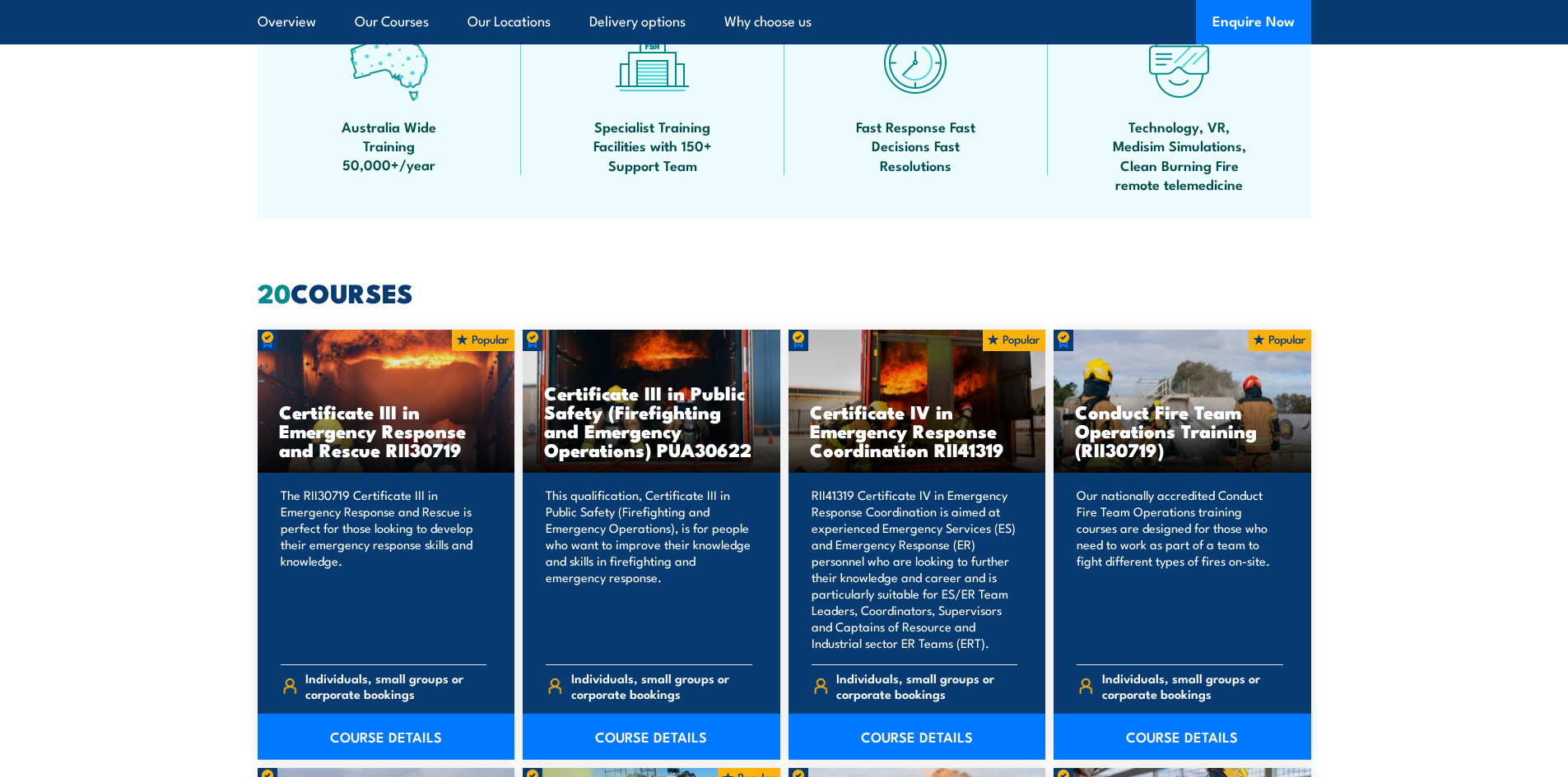
click at [101, 189] on section "Australia Wide Training 50,000+/year Specialist Training Facilities with 150+ S…" at bounding box center [784, 105] width 1568 height 229
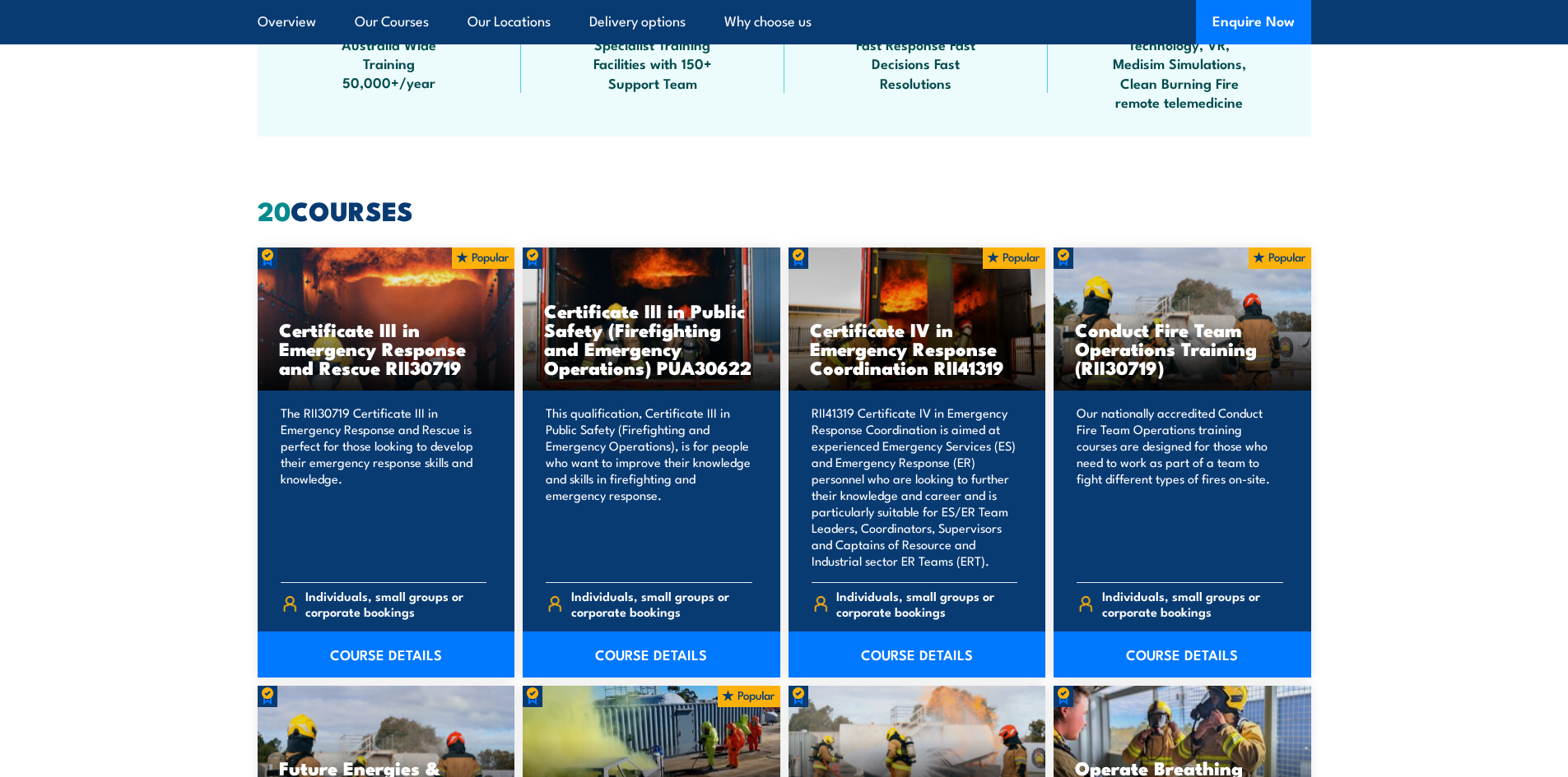
scroll to position [1481, 0]
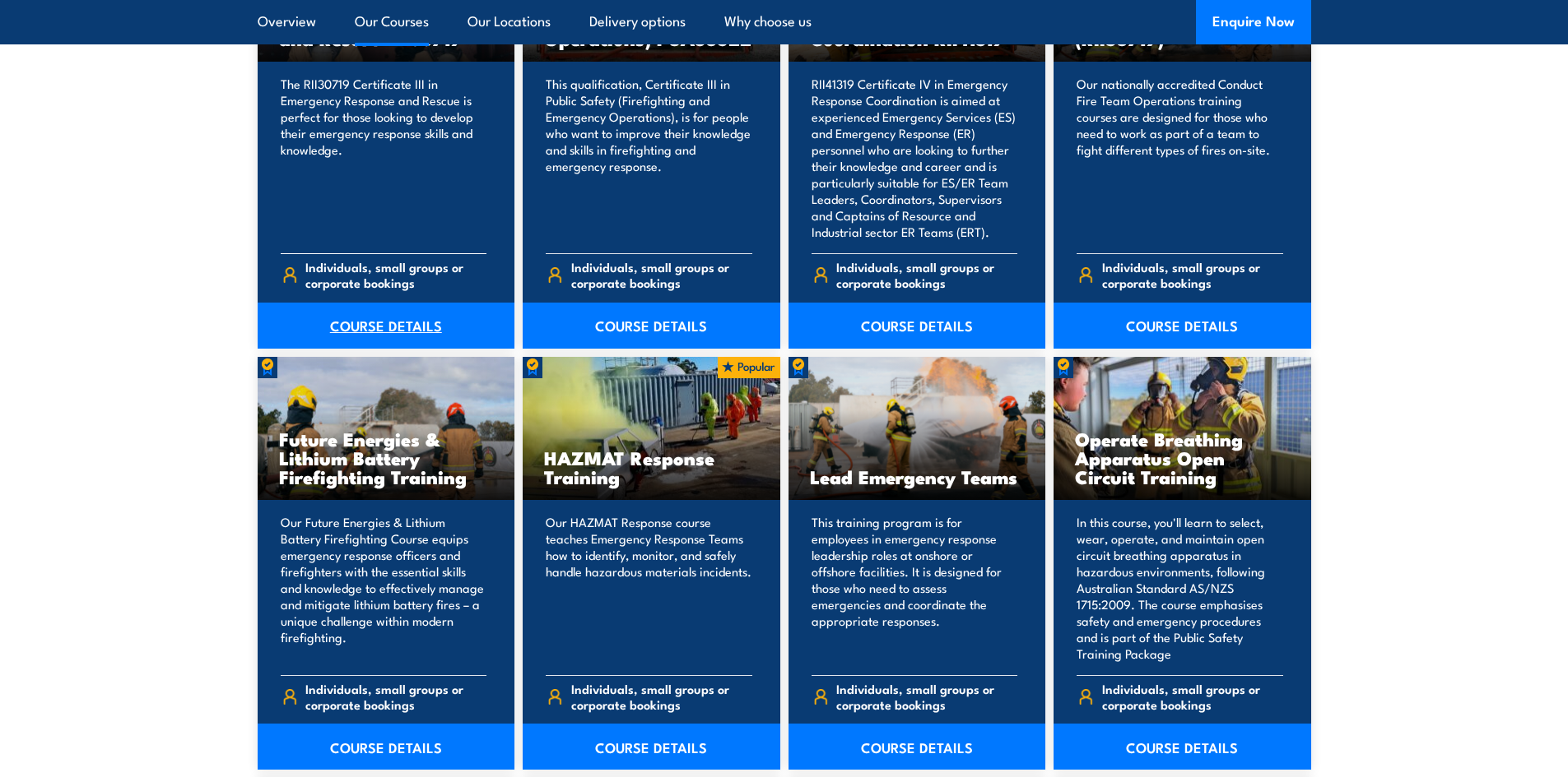
click at [341, 334] on link "COURSE DETAILS" at bounding box center [385, 325] width 257 height 46
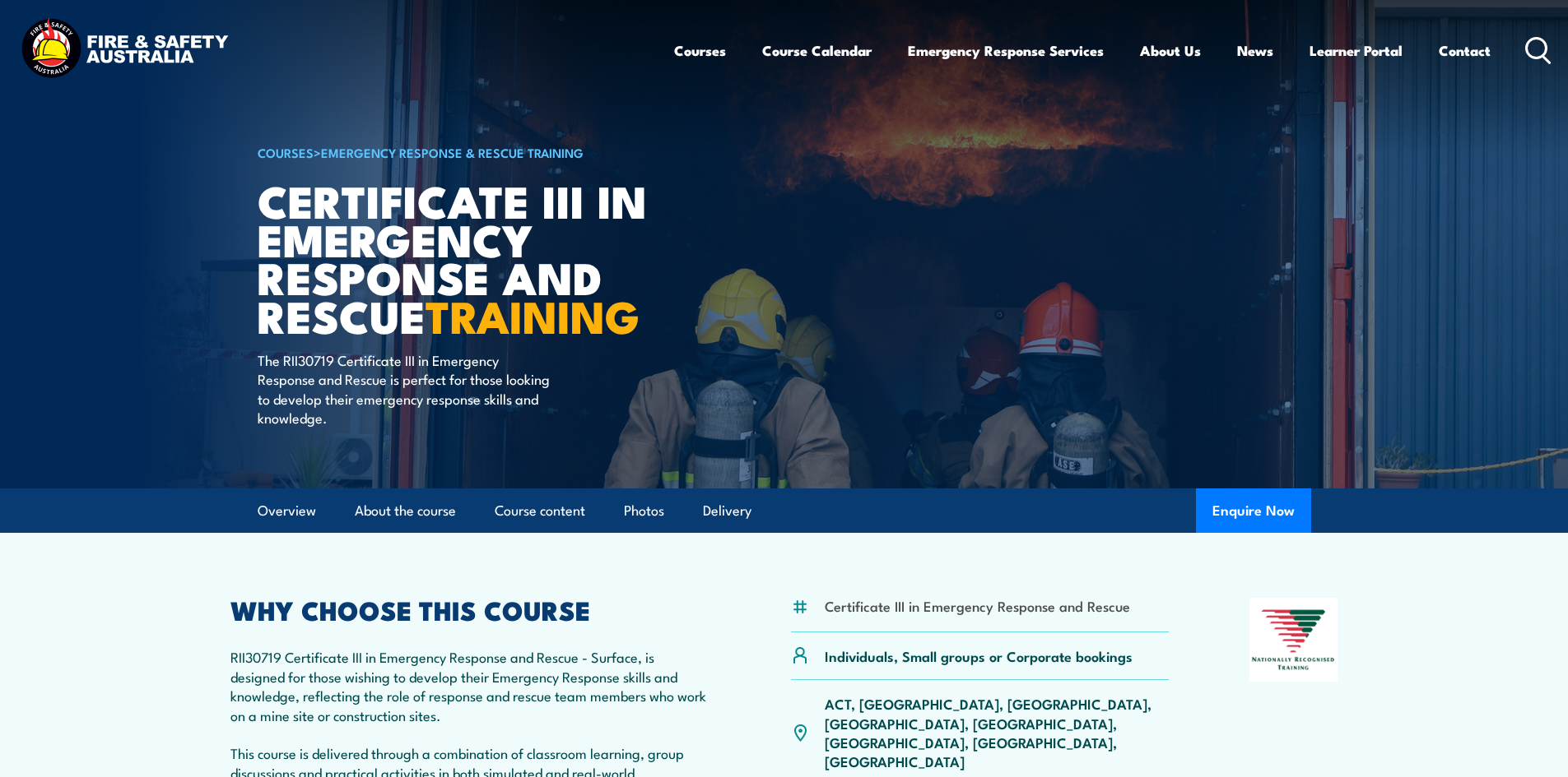
click at [228, 293] on img at bounding box center [784, 244] width 1568 height 489
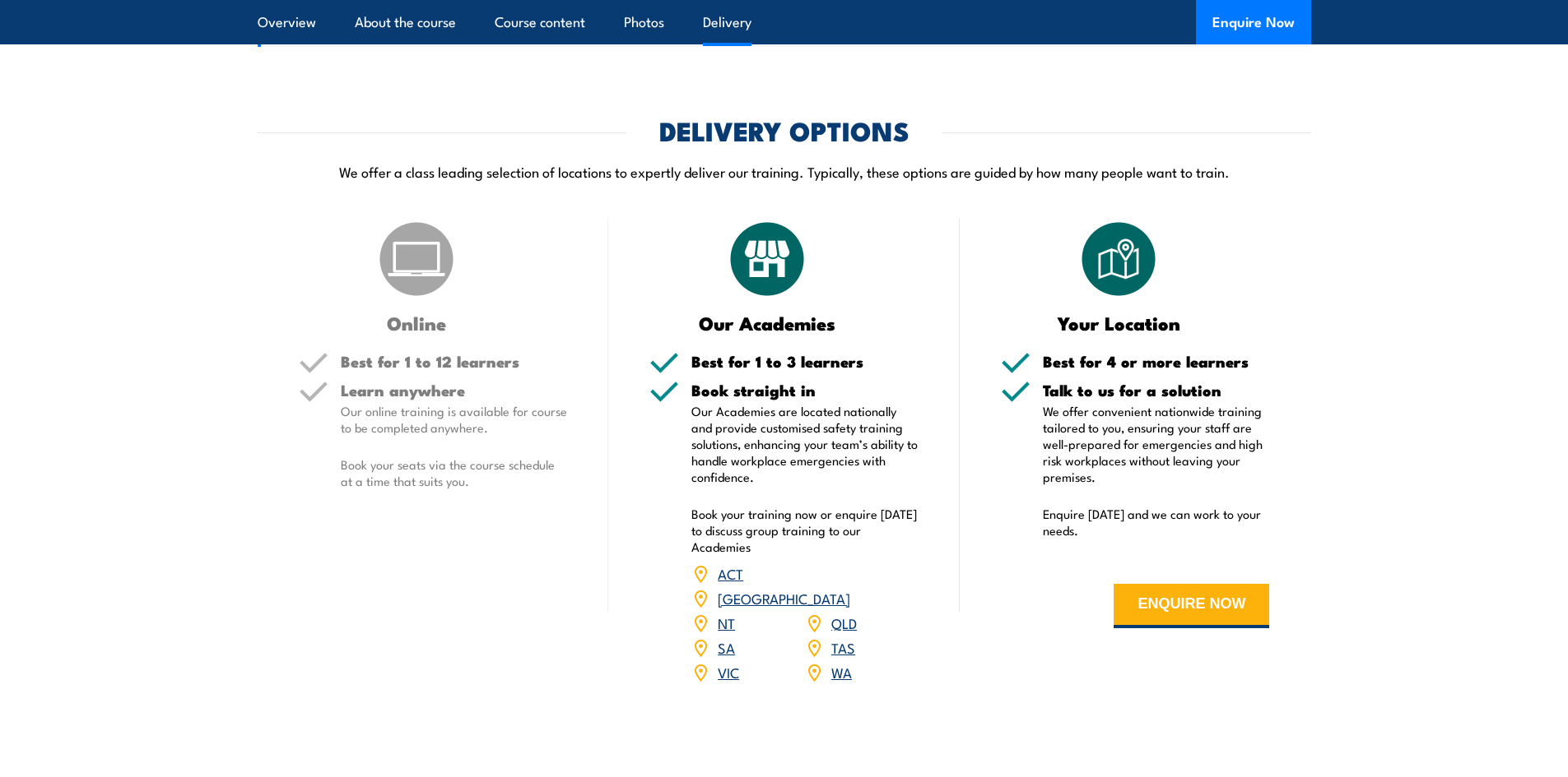
scroll to position [3291, 0]
